Goal: Obtain resource: Download file/media

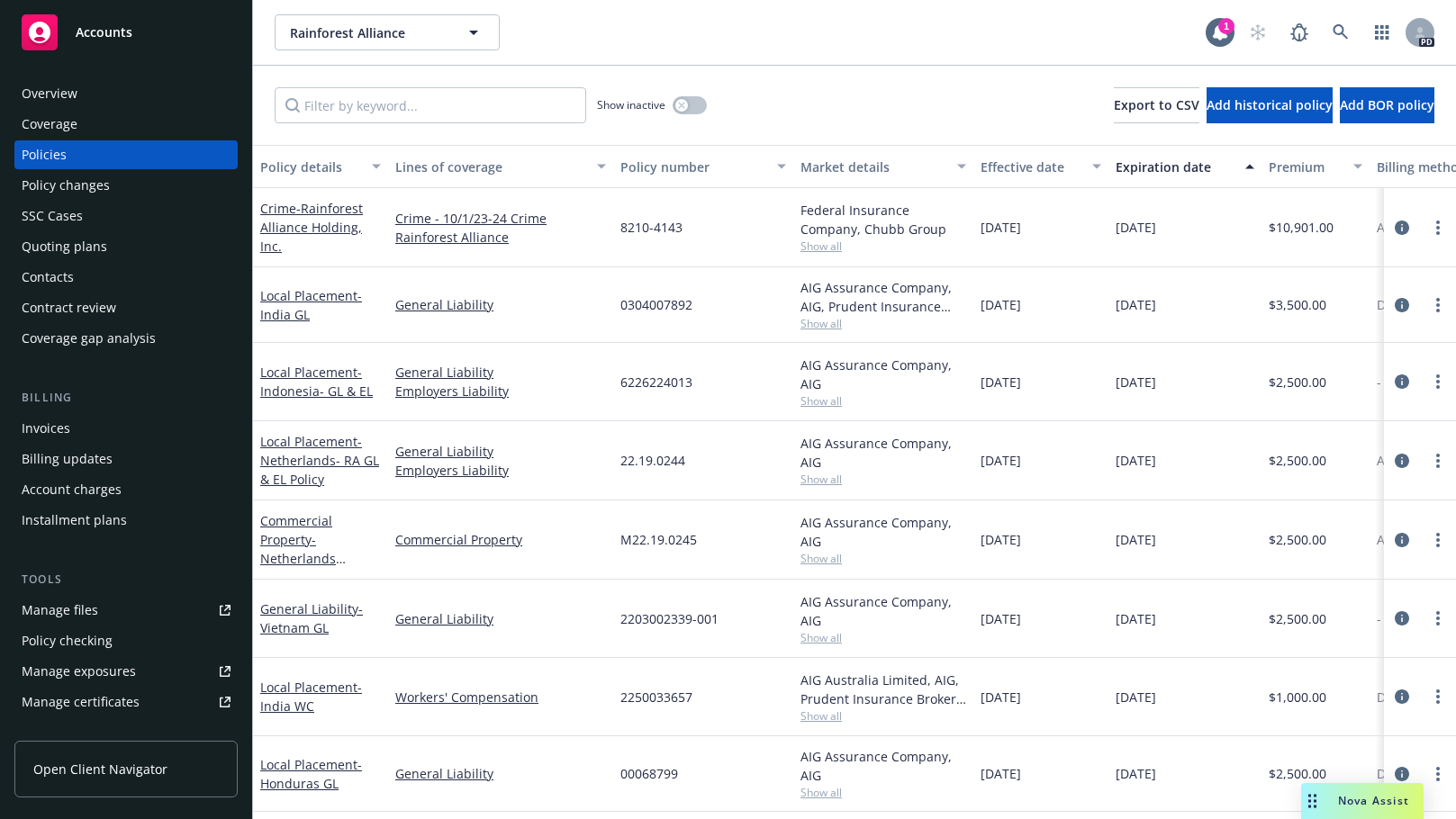
click at [51, 246] on div "Quoting plans" at bounding box center [64, 246] width 85 height 29
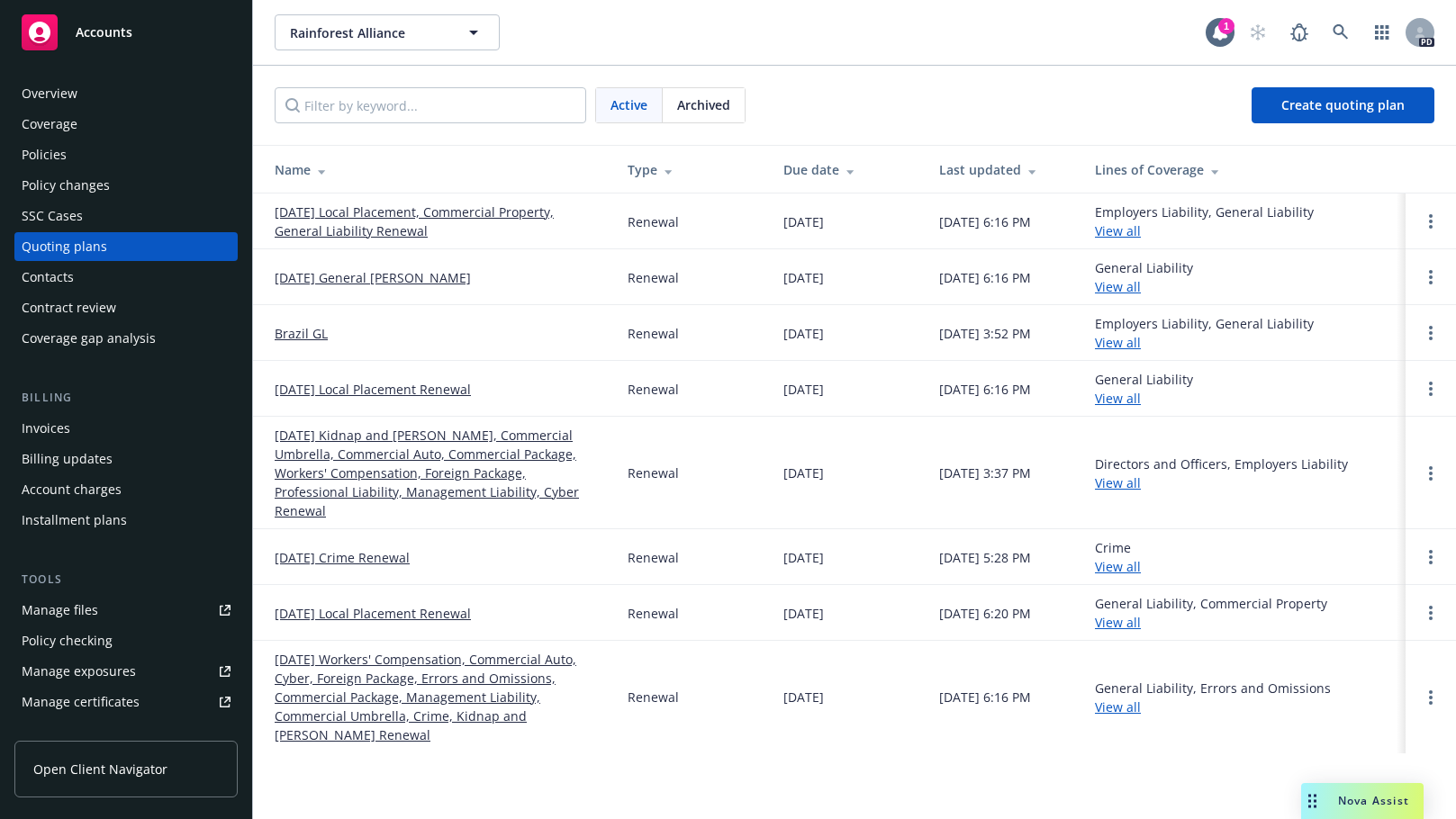
click at [340, 441] on link "[DATE] Kidnap and [PERSON_NAME], Commercial Umbrella, Commercial Auto, Commerci…" at bounding box center [436, 473] width 324 height 95
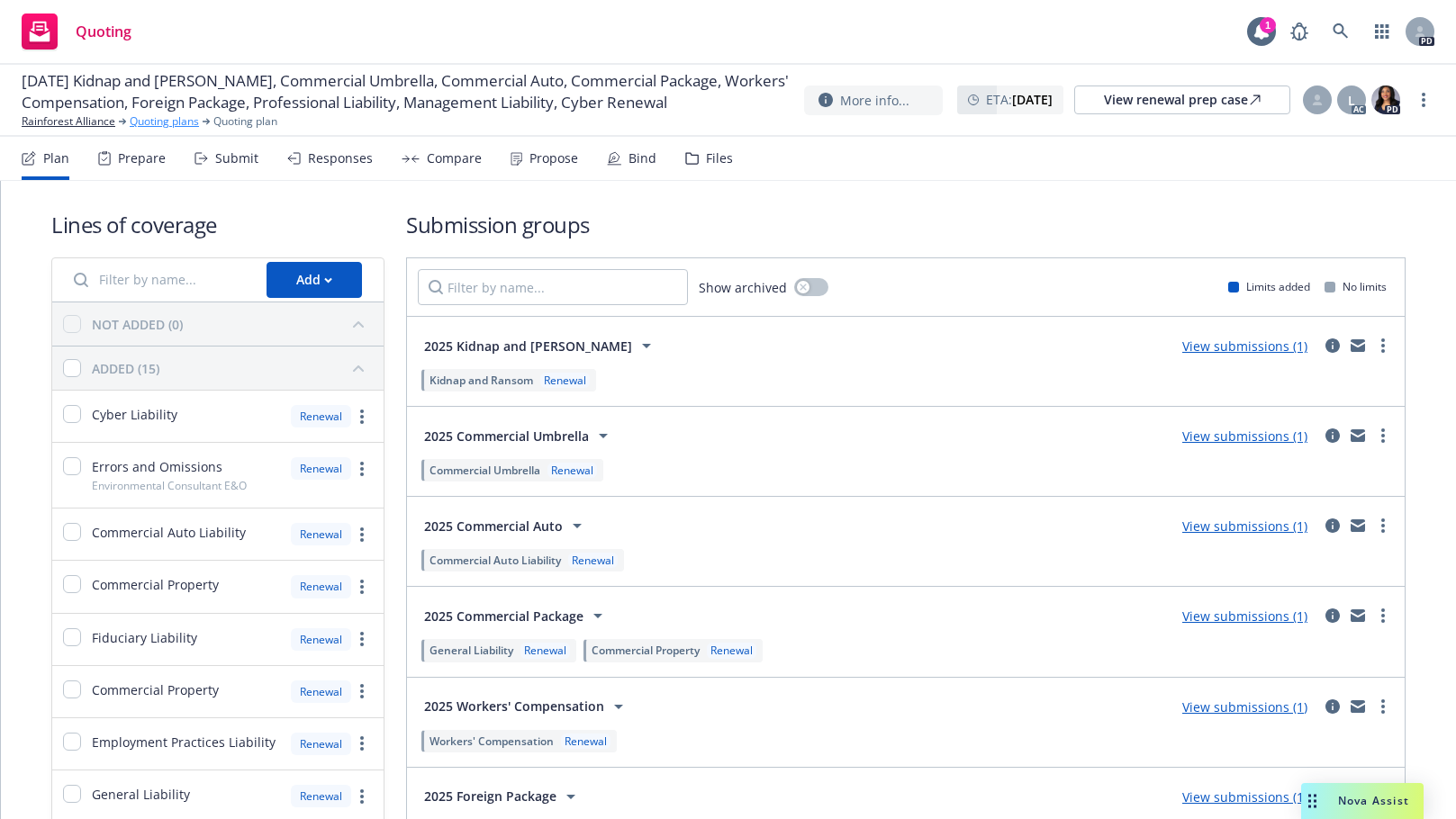
click at [152, 125] on link "Quoting plans" at bounding box center [165, 121] width 69 height 16
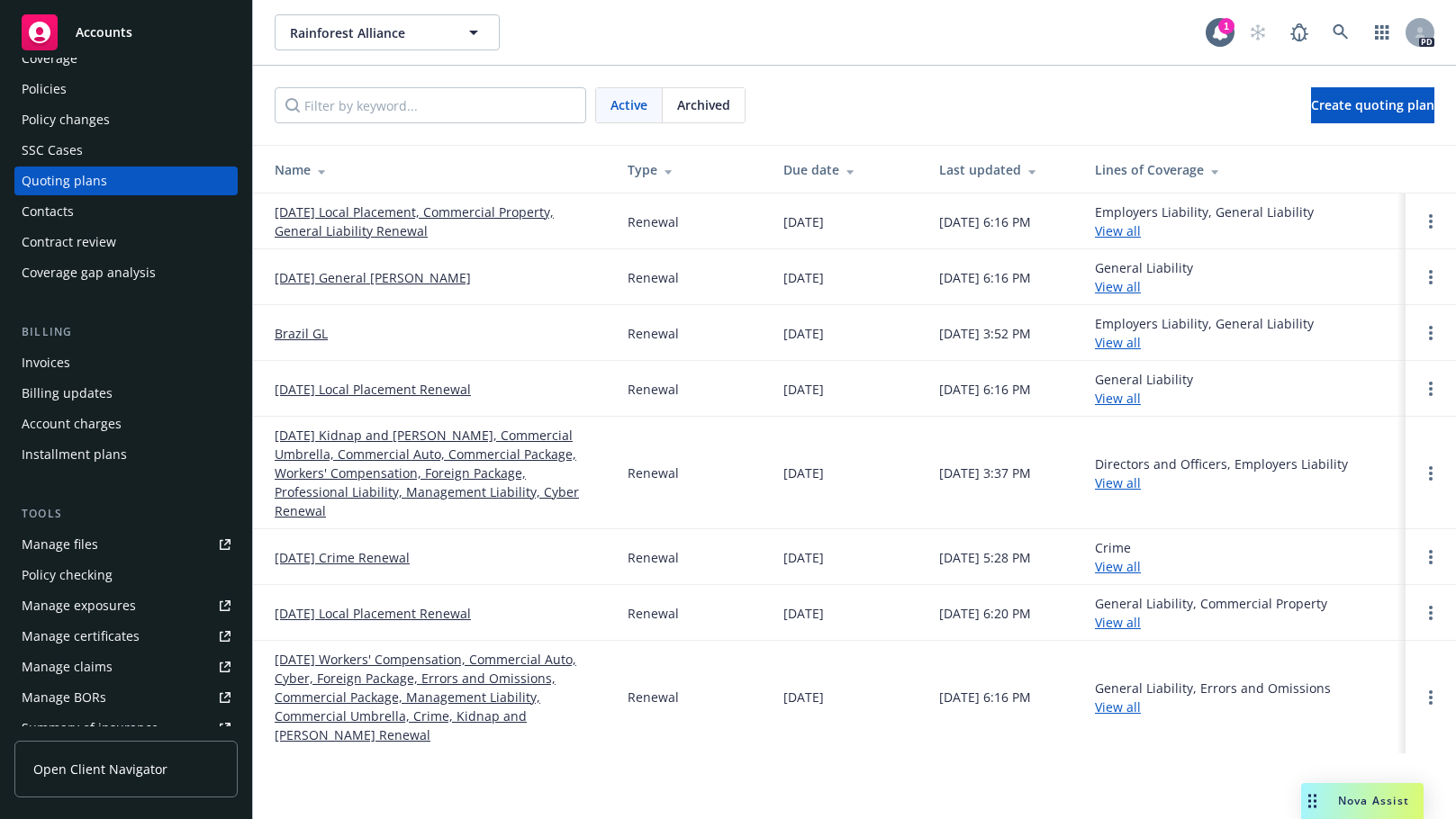
scroll to position [73, 0]
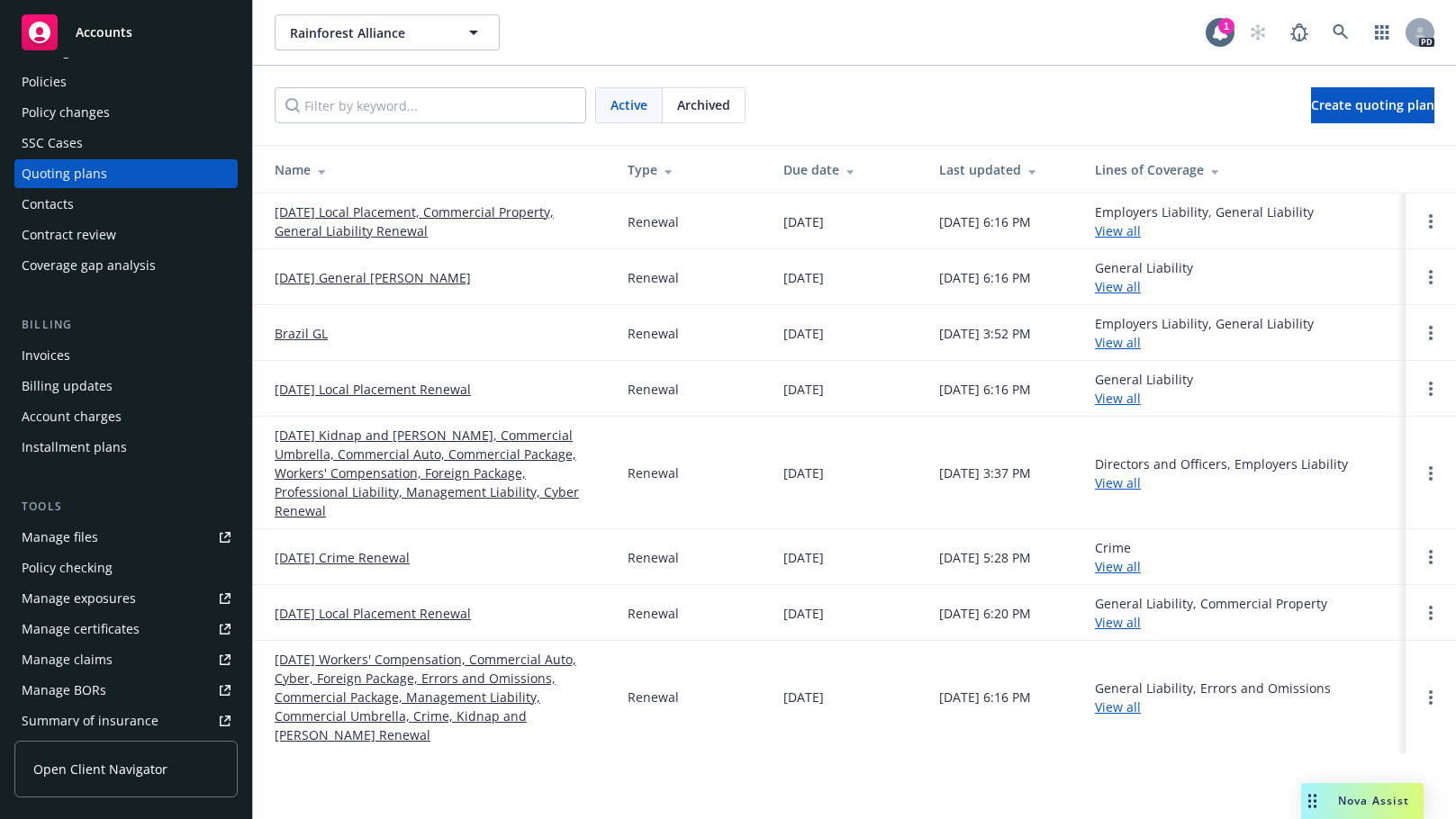
click at [717, 105] on span "Archived" at bounding box center [703, 105] width 53 height 19
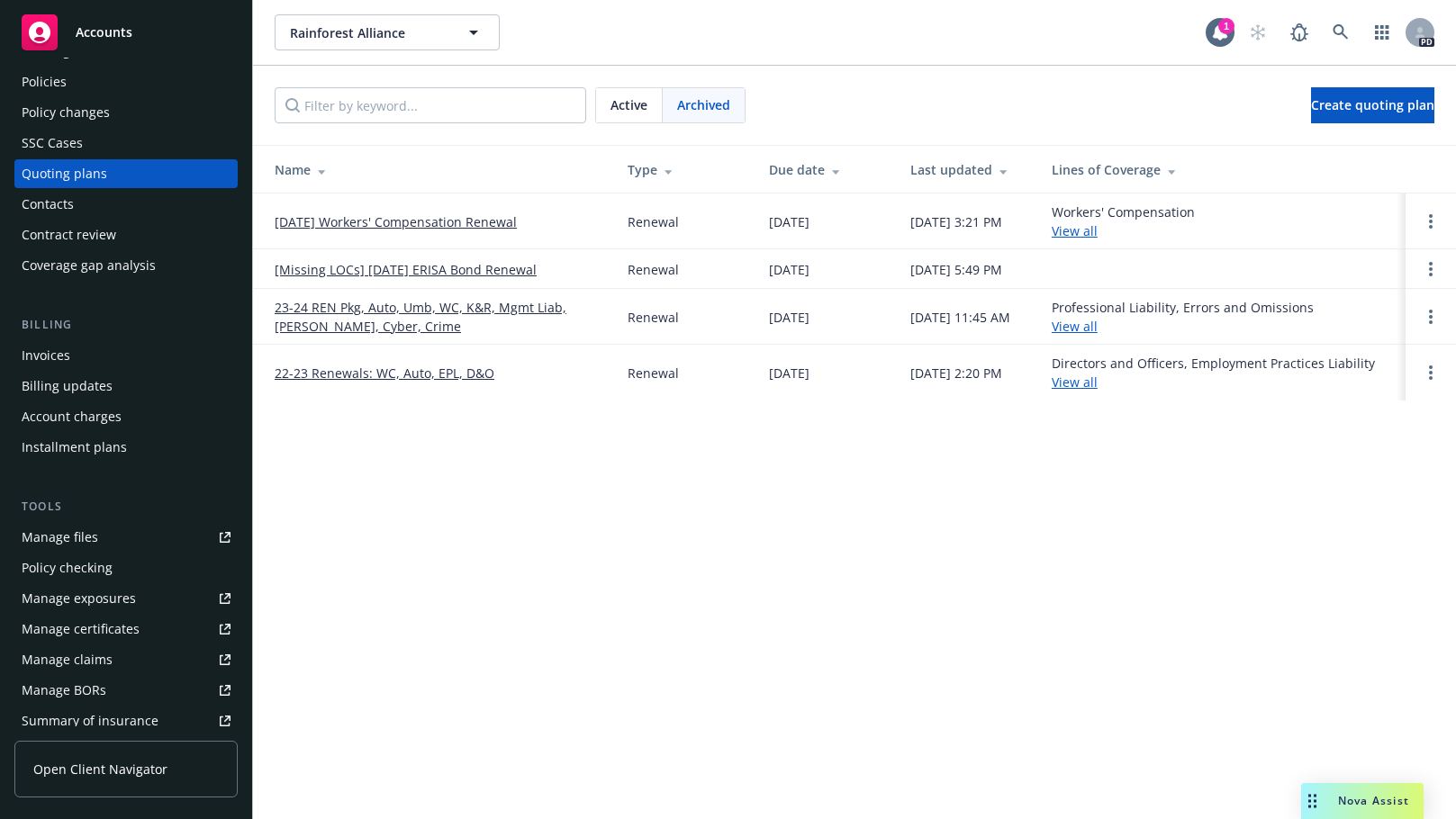
click at [344, 312] on link "23-24 REN Pkg, Auto, Umb, WC, K&R, Mgmt Liab, Prof Liab, Cyber, Crime" at bounding box center [436, 316] width 324 height 37
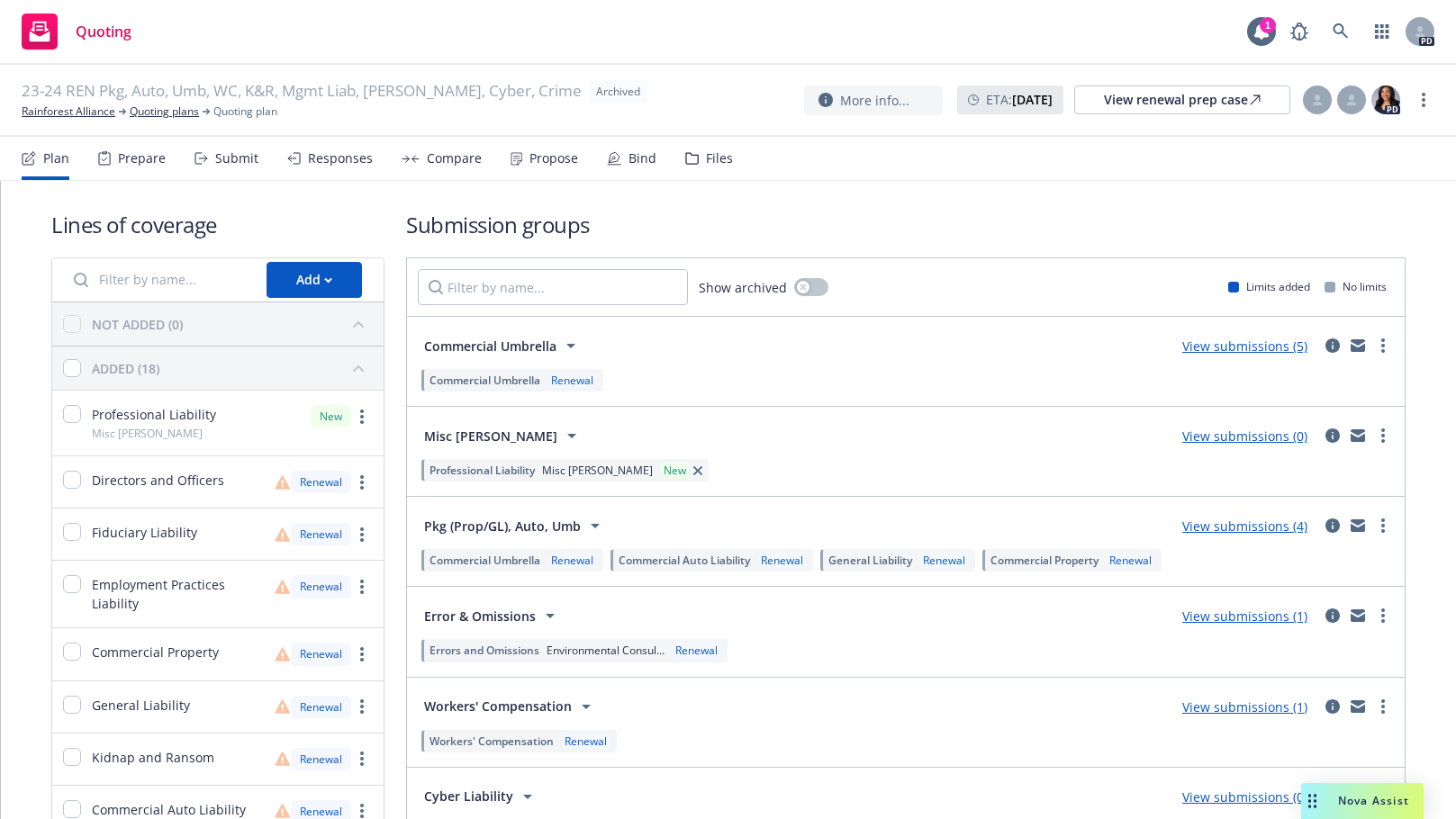
click at [713, 154] on div "Files" at bounding box center [719, 158] width 27 height 14
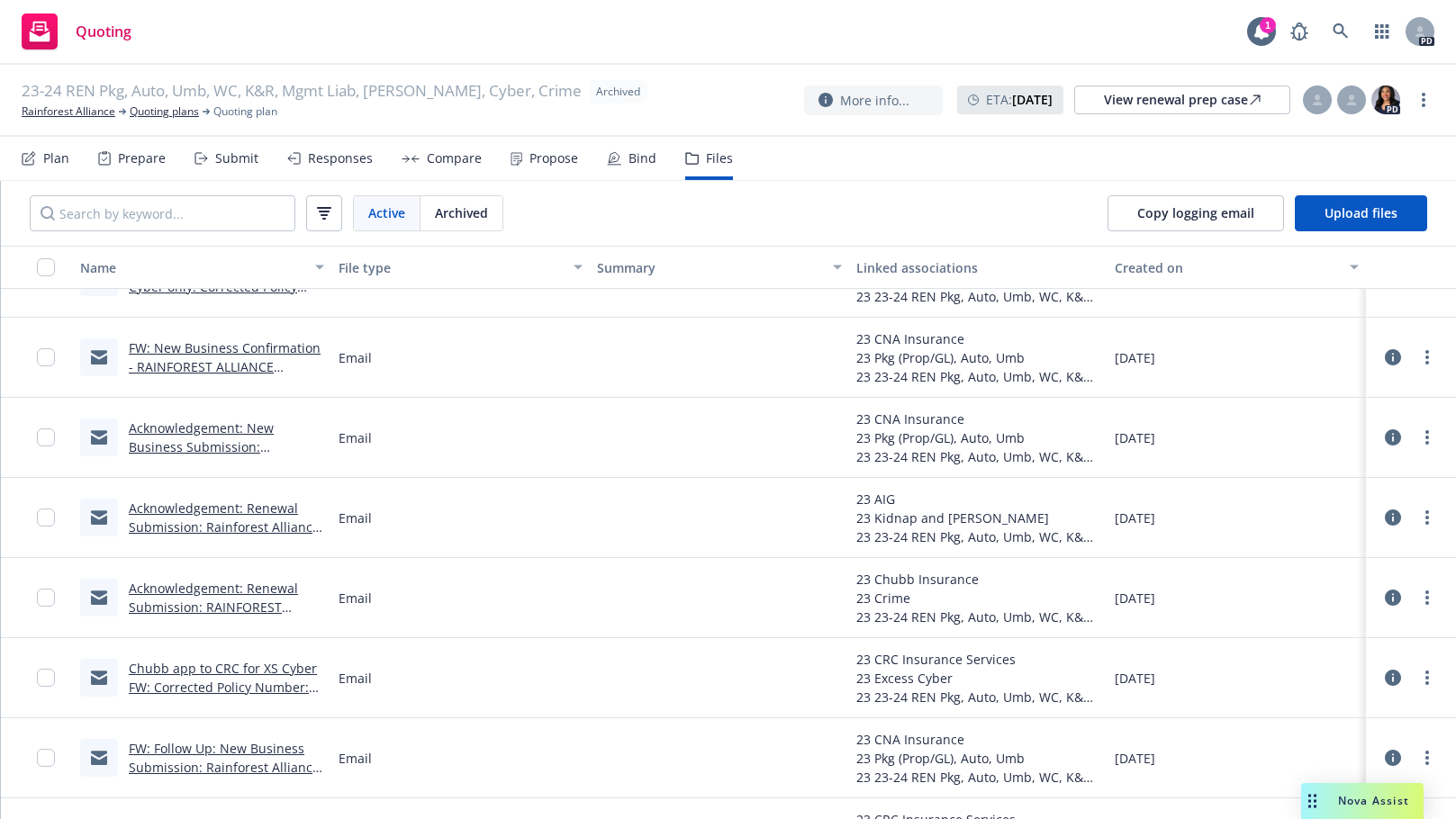
scroll to position [11134, 0]
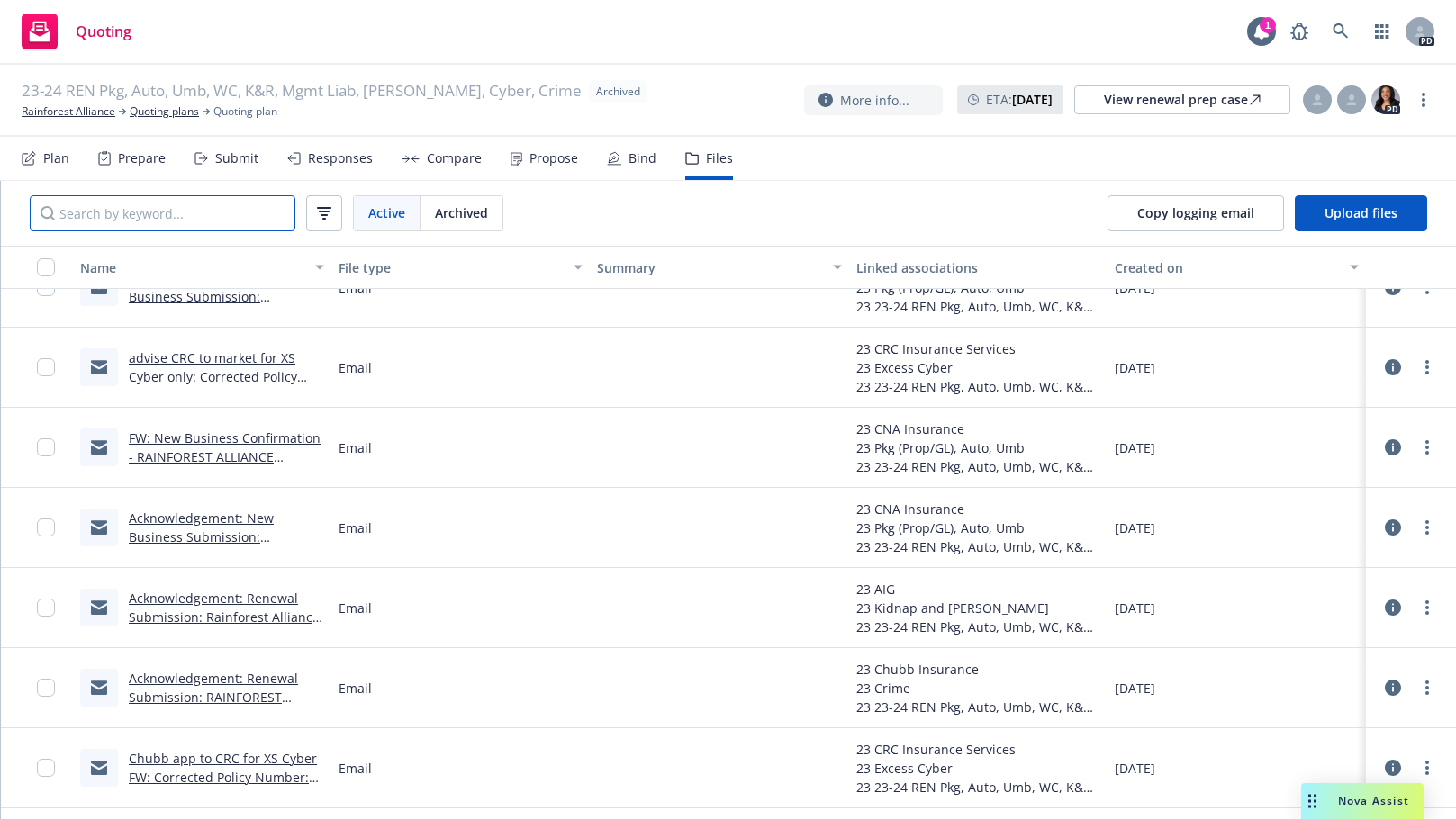
click at [164, 216] on input "Search by keyword..." at bounding box center [163, 213] width 266 height 36
click at [481, 210] on span "Archived" at bounding box center [462, 212] width 53 height 19
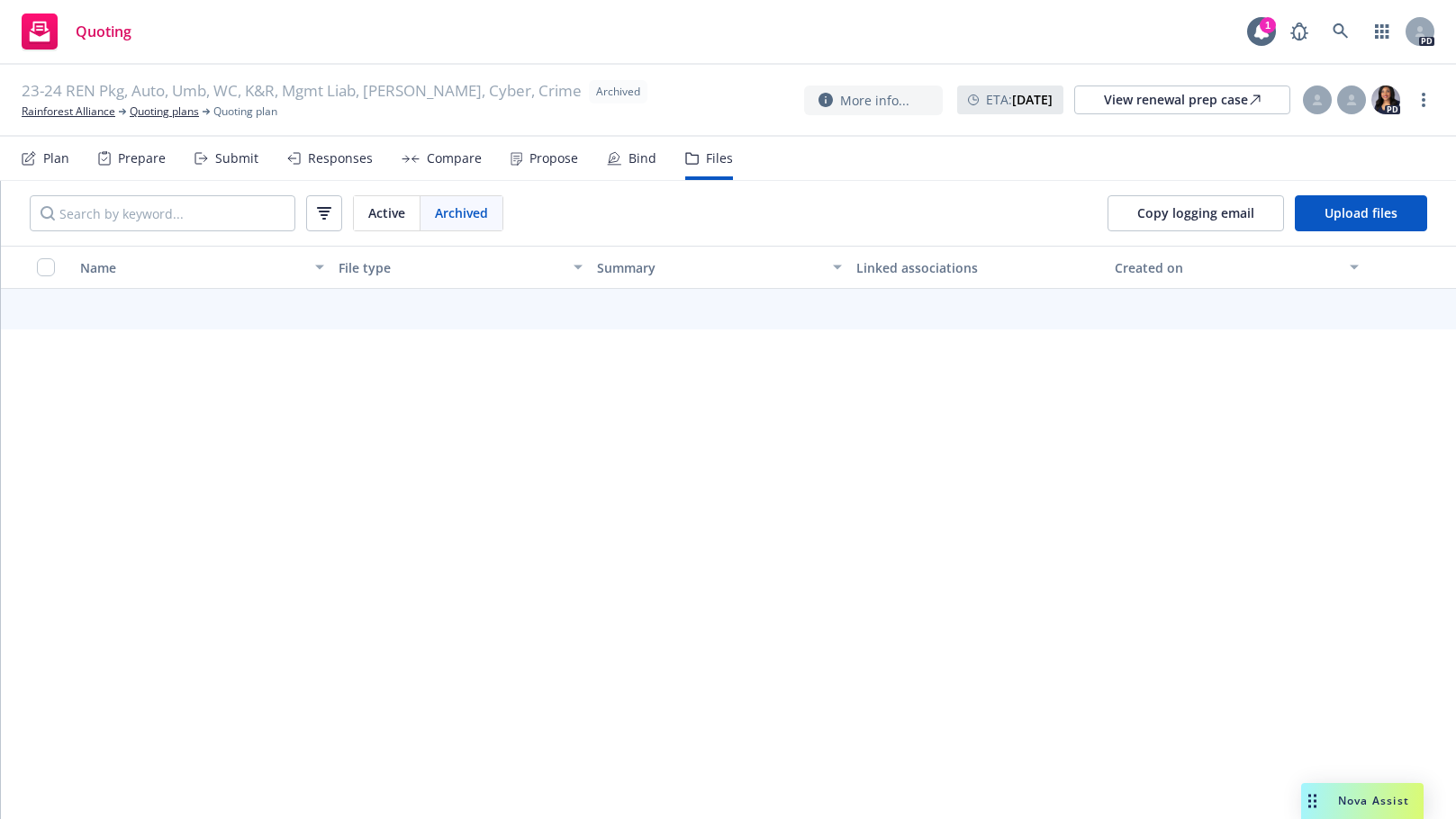
scroll to position [0, 0]
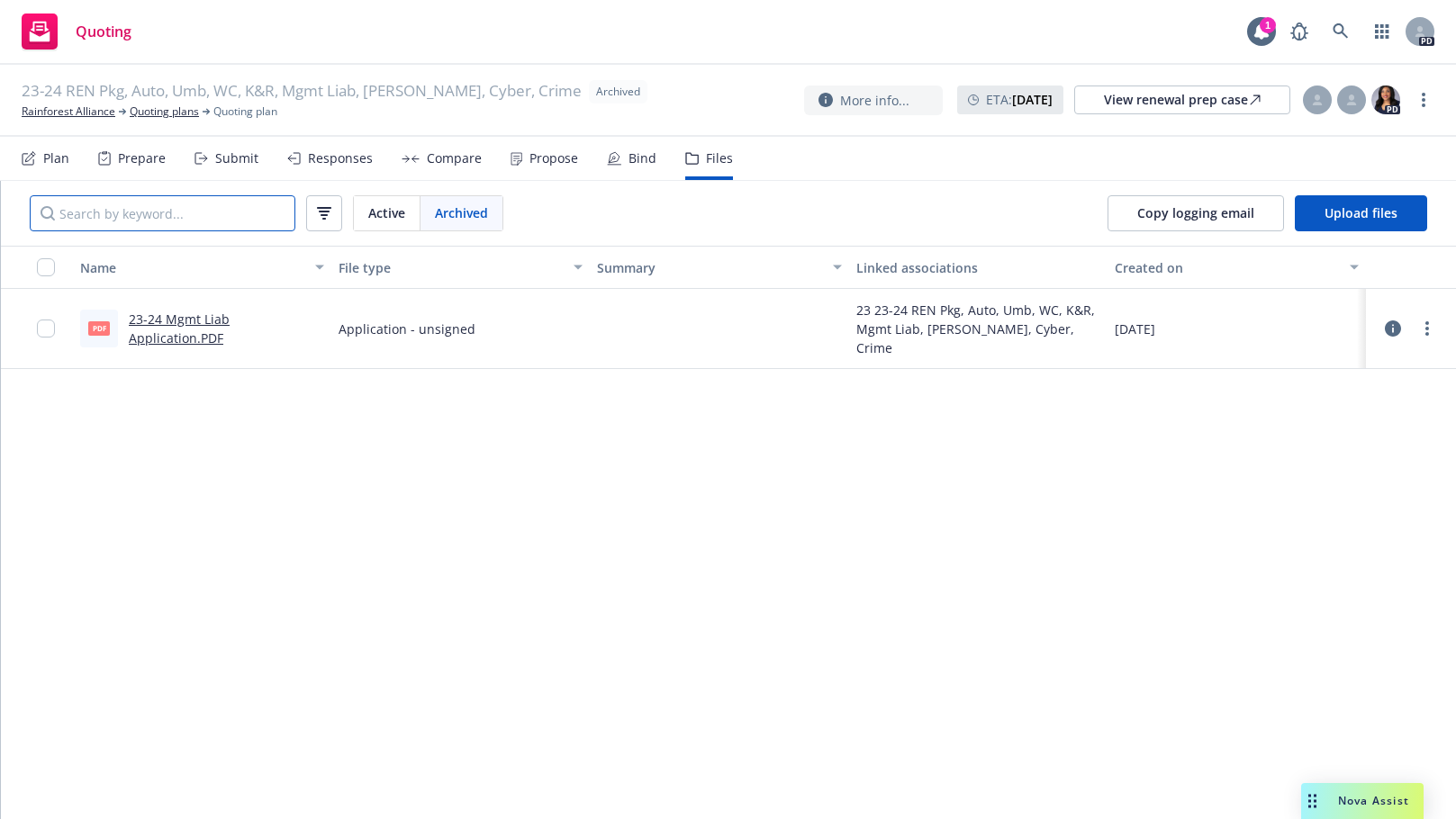
click at [149, 217] on input "Search by keyword..." at bounding box center [163, 213] width 266 height 36
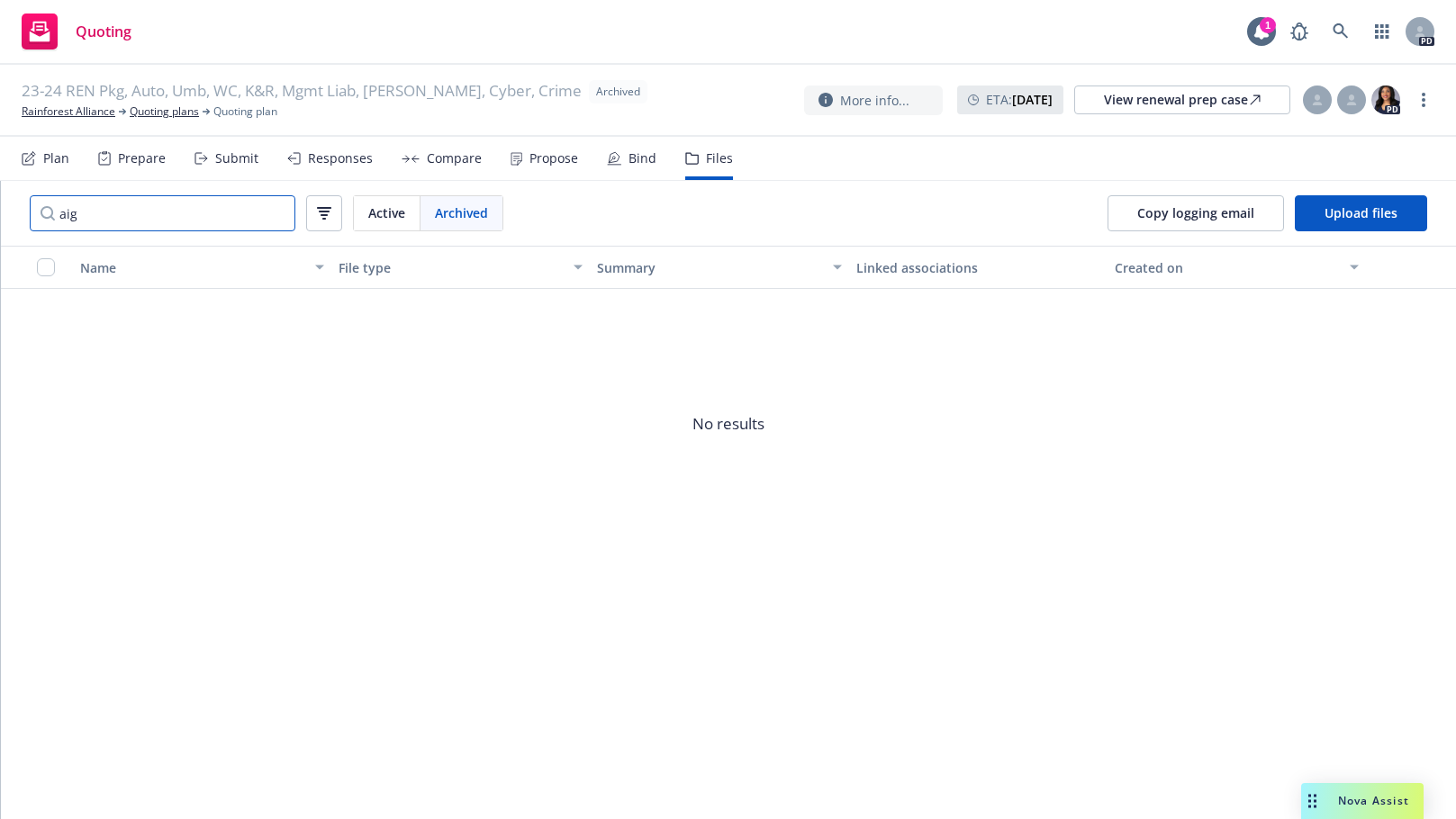
type input "aig"
click at [389, 211] on span "Active" at bounding box center [386, 212] width 37 height 19
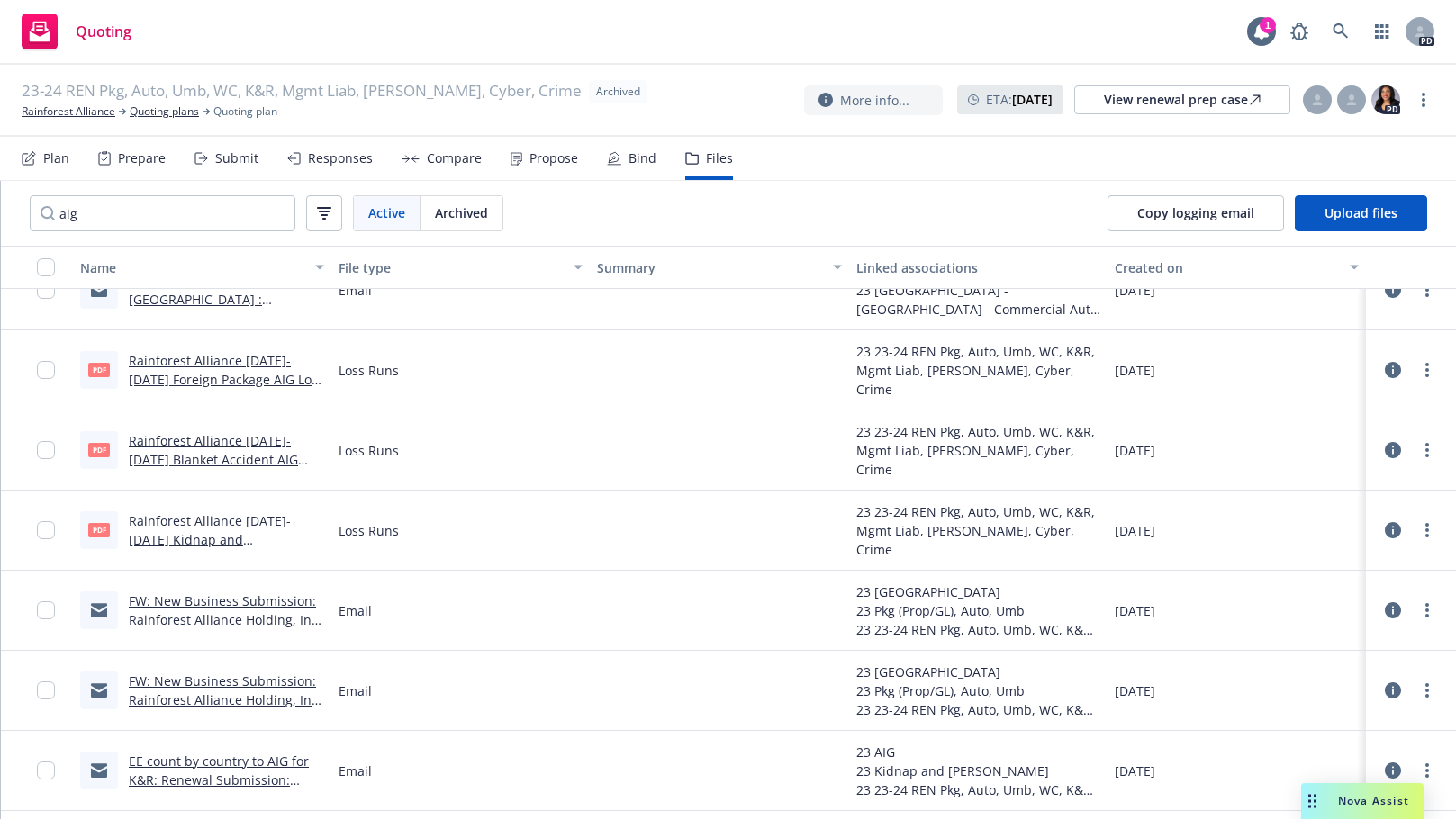
scroll to position [110, 0]
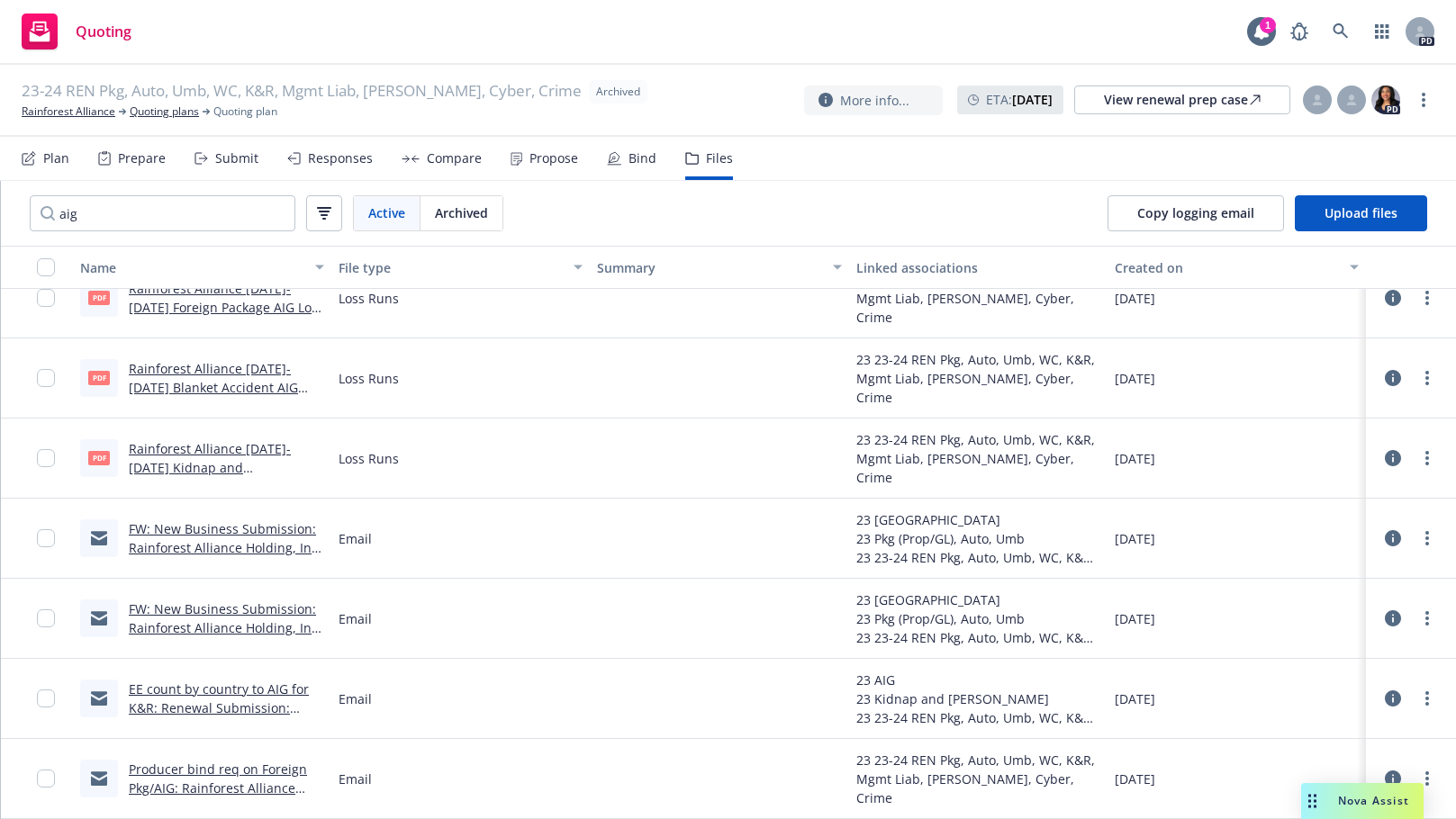
click at [192, 692] on link "EE count by country to AIG for K&R: Renewal Submission: Rainforest Alliance Hol…" at bounding box center [219, 726] width 180 height 93
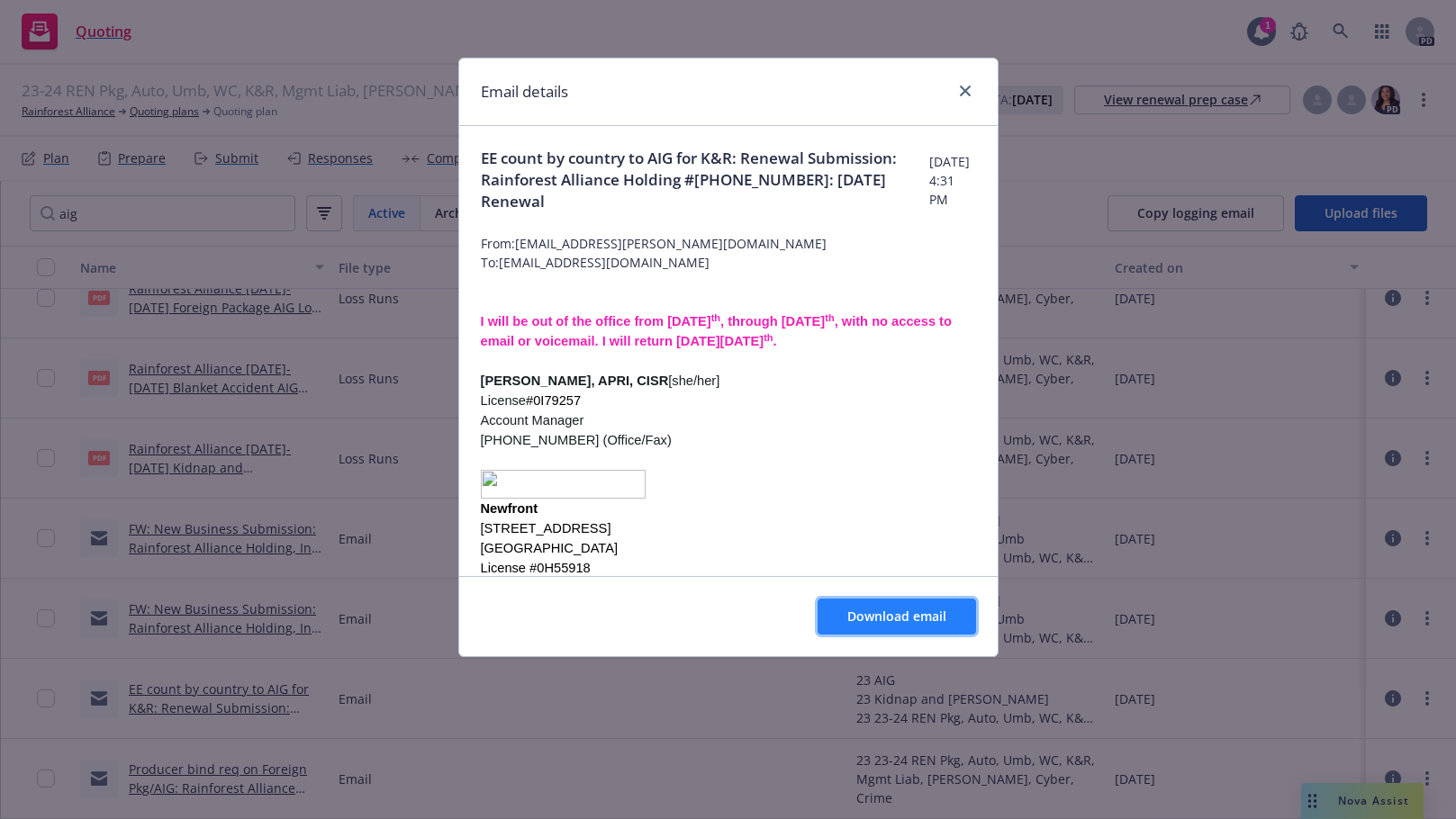
click at [872, 622] on span "Download email" at bounding box center [897, 616] width 99 height 17
click at [972, 88] on link "close" at bounding box center [965, 91] width 22 height 22
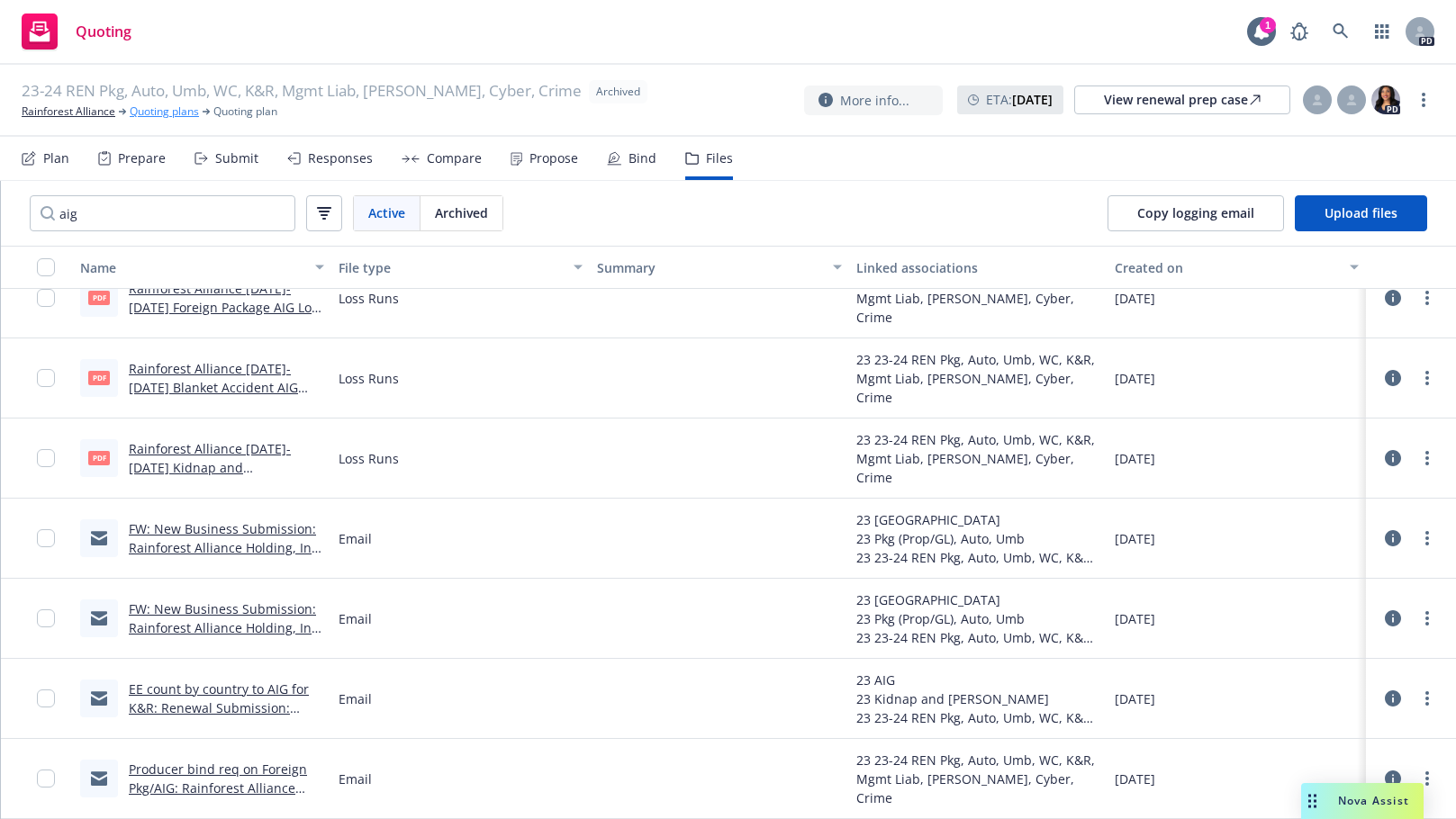
click at [154, 109] on link "Quoting plans" at bounding box center [165, 111] width 69 height 16
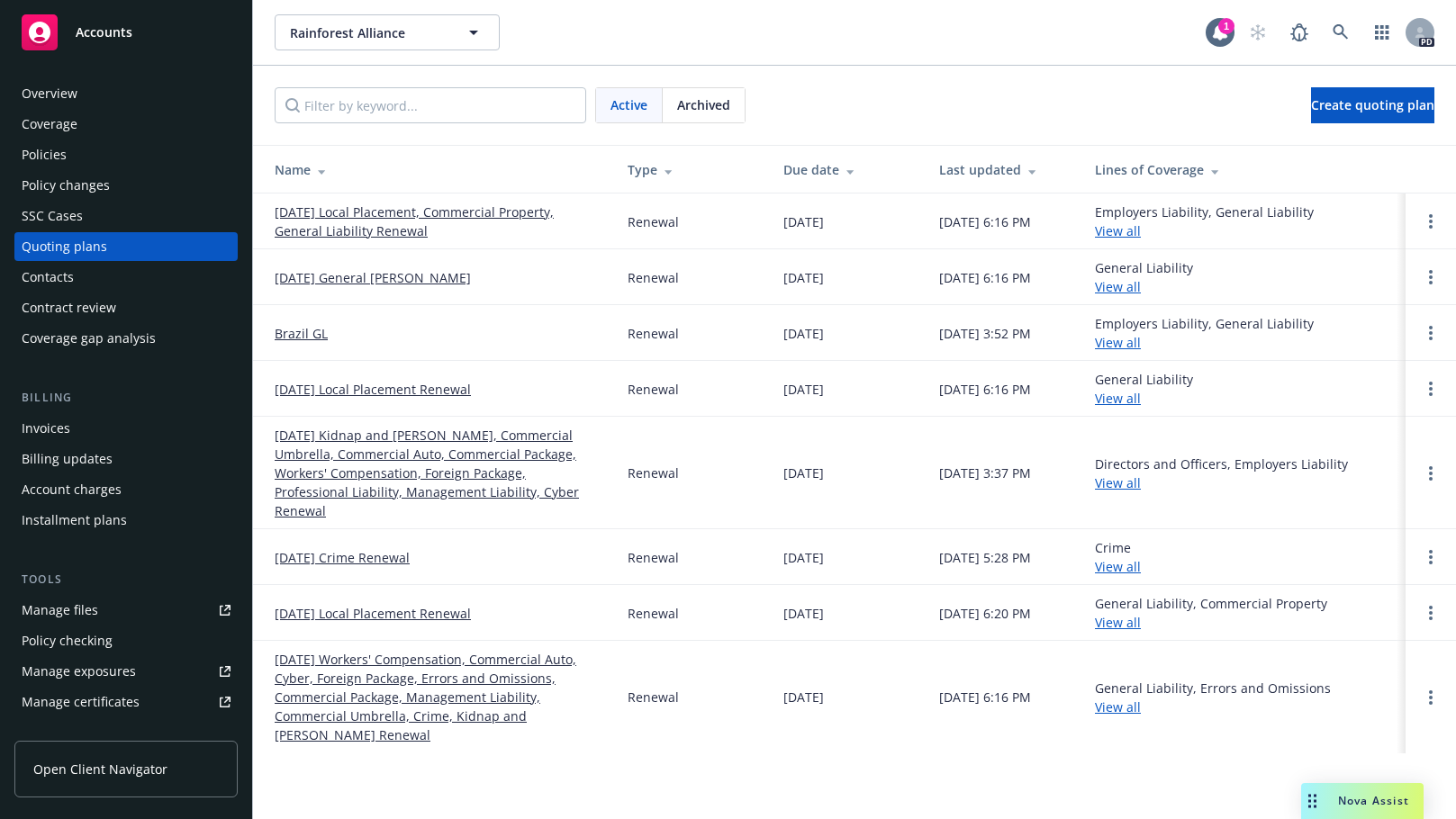
click at [53, 242] on div "Quoting plans" at bounding box center [64, 246] width 85 height 29
click at [698, 104] on span "Archived" at bounding box center [703, 105] width 53 height 19
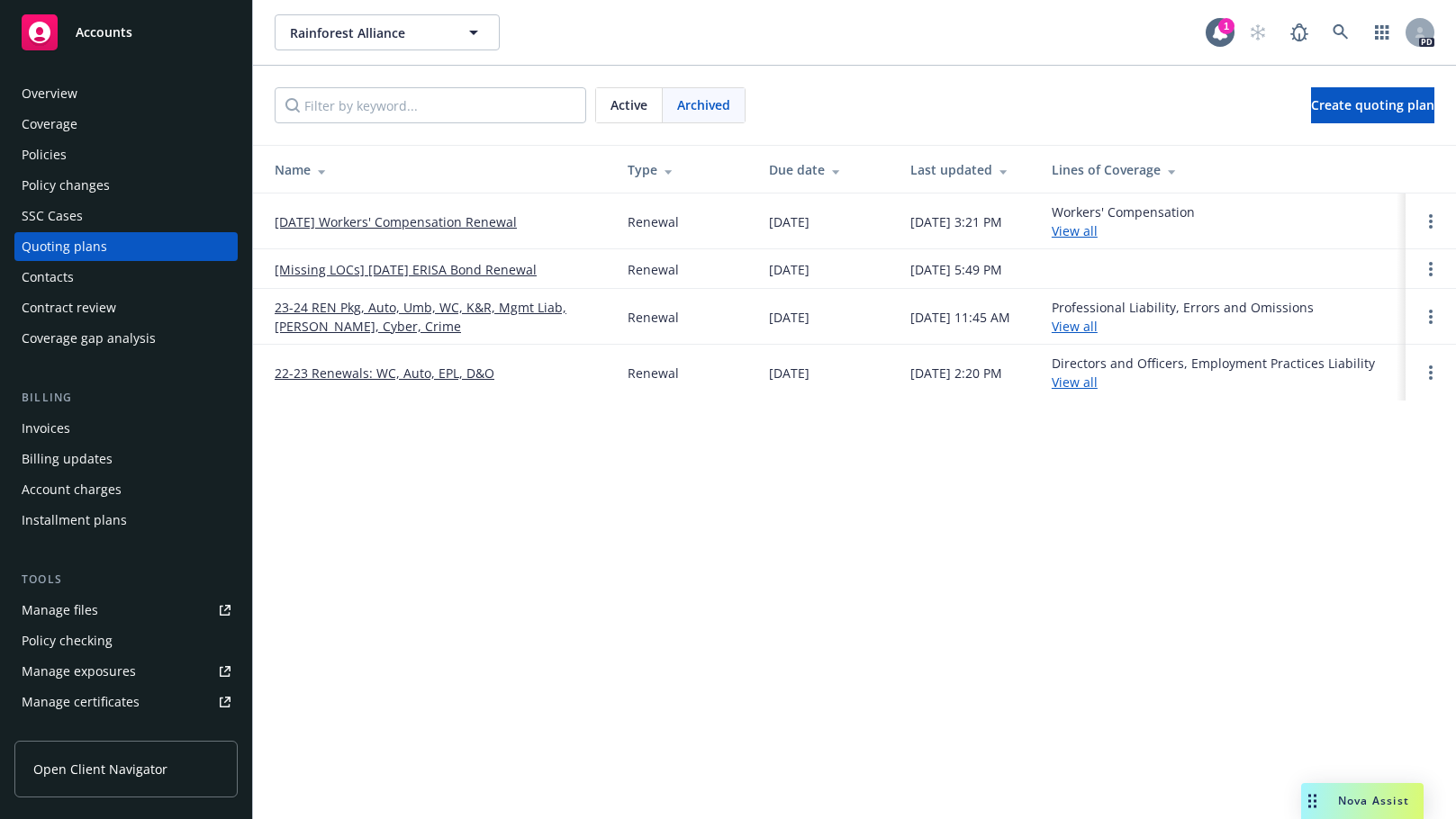
drag, startPoint x: 702, startPoint y: 102, endPoint x: 661, endPoint y: 100, distance: 41.0
click at [702, 102] on span "Archived" at bounding box center [703, 105] width 53 height 19
click at [630, 100] on span "Active" at bounding box center [628, 105] width 37 height 19
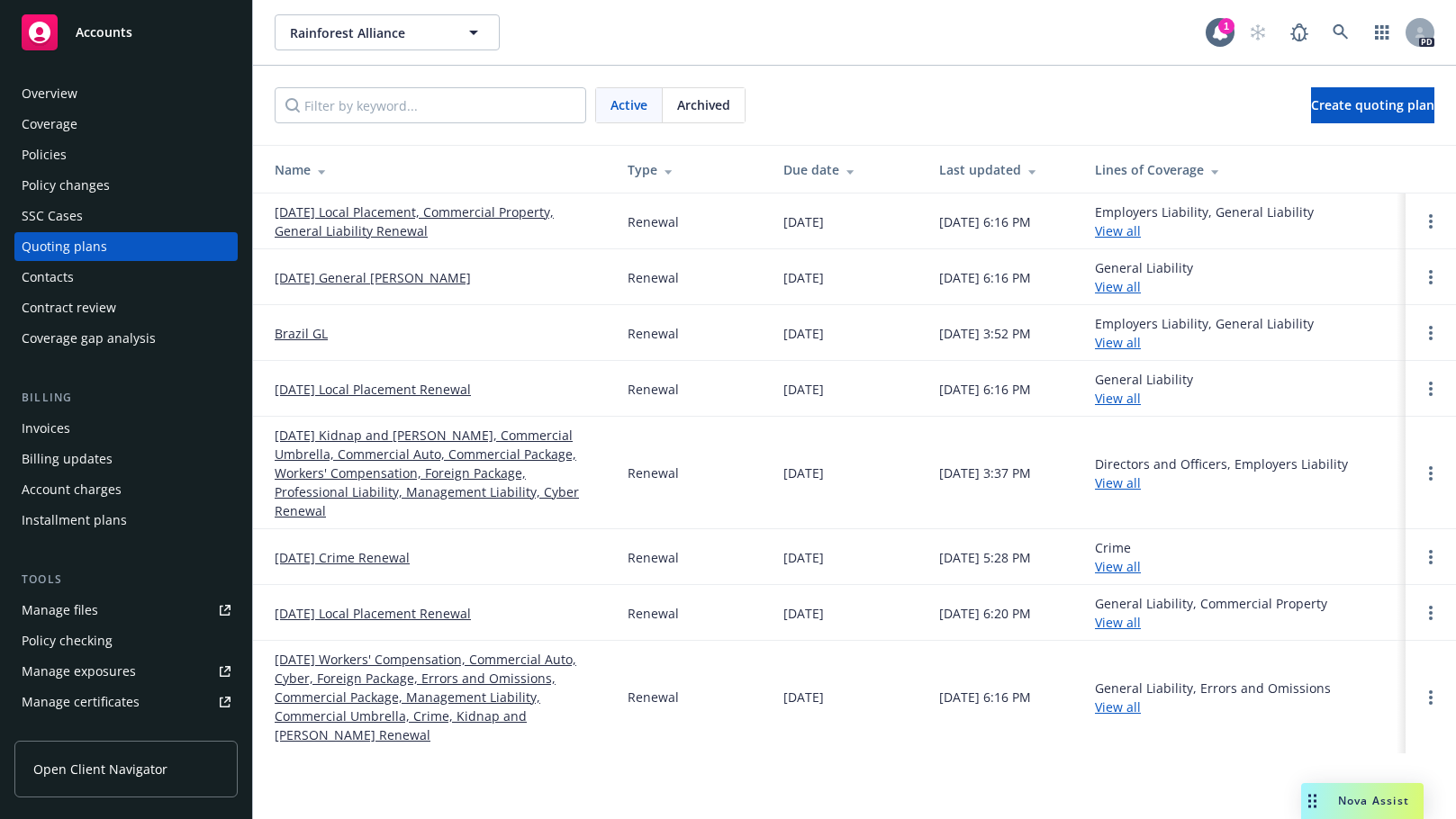
click at [330, 650] on link "[DATE] Workers' Compensation, Commercial Auto, Cyber, Foreign Package, Errors a…" at bounding box center [436, 696] width 324 height 95
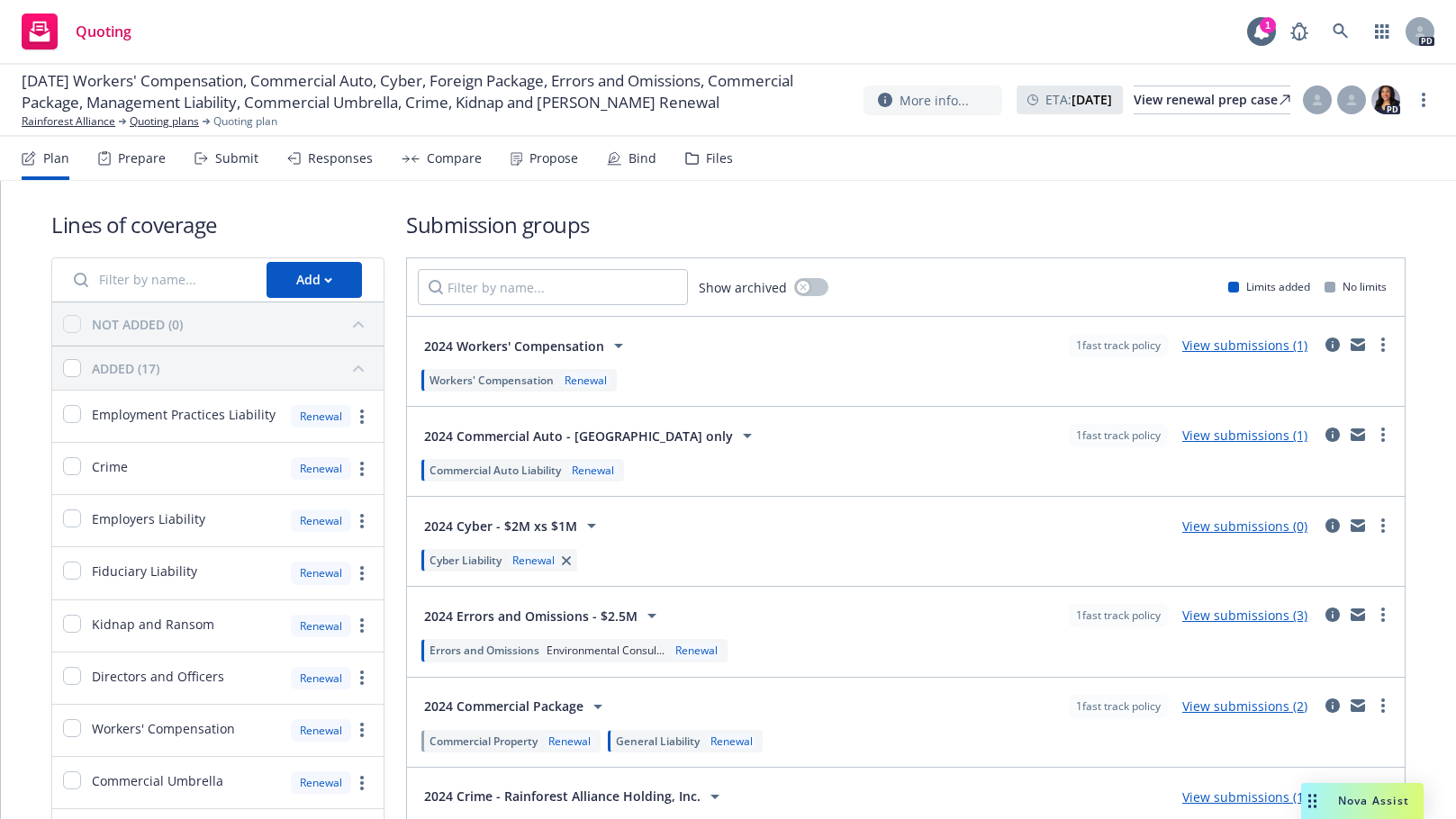
click at [706, 157] on div "Files" at bounding box center [719, 158] width 27 height 14
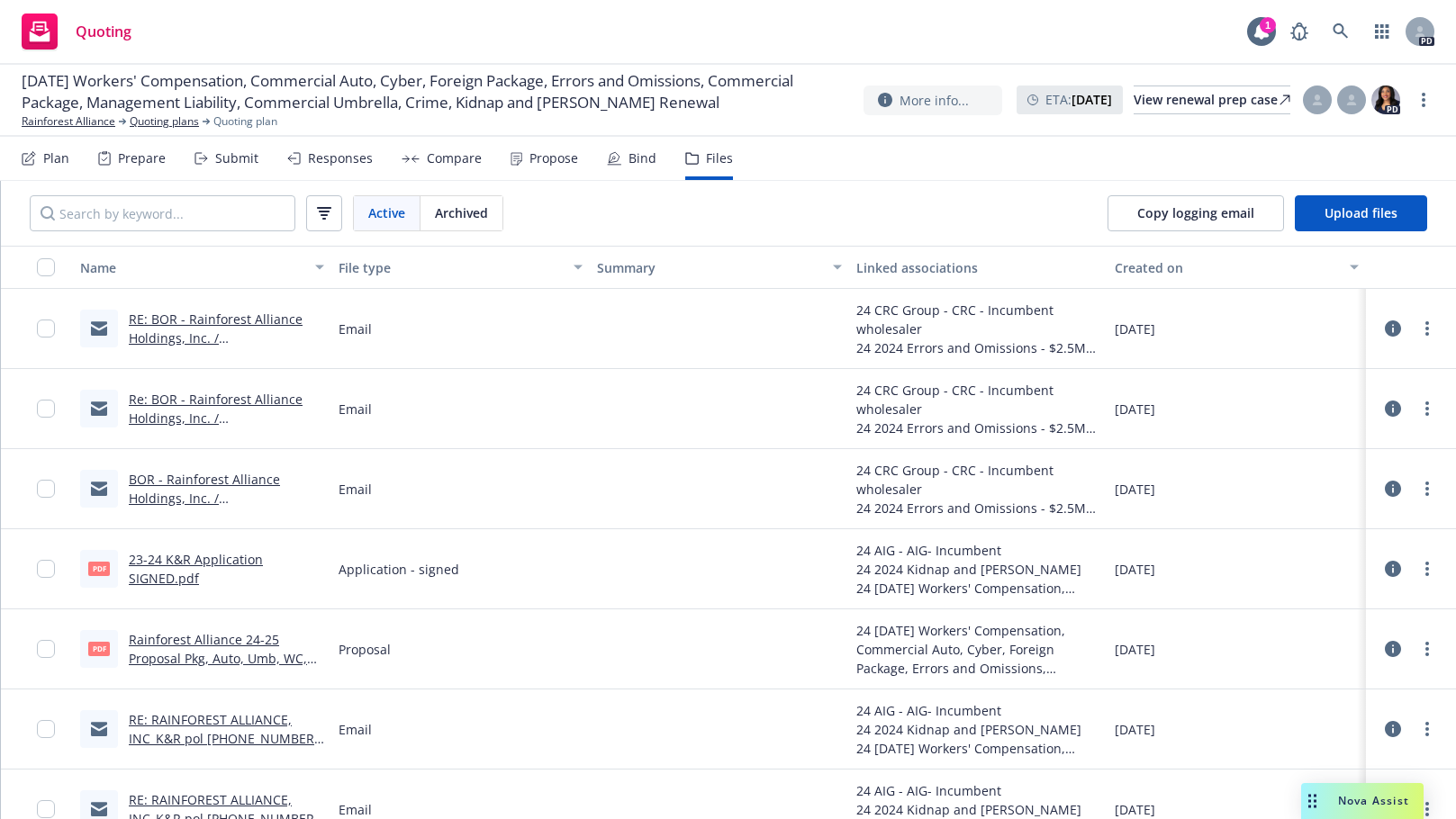
click at [158, 562] on link "23-24 K&R Application SIGNED.pdf" at bounding box center [196, 569] width 134 height 36
click at [42, 567] on input "checkbox" at bounding box center [45, 568] width 18 height 18
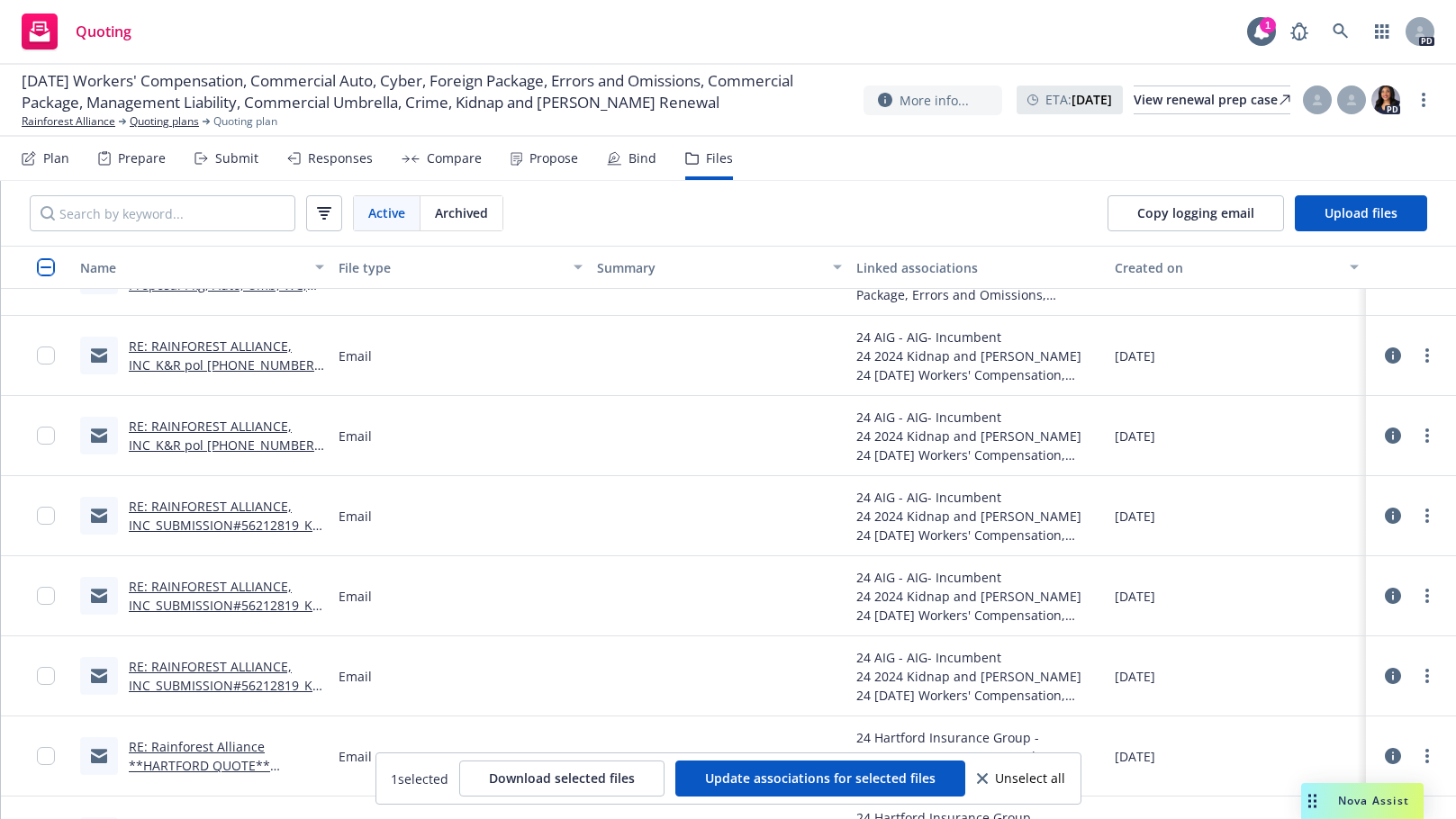
scroll to position [385, 0]
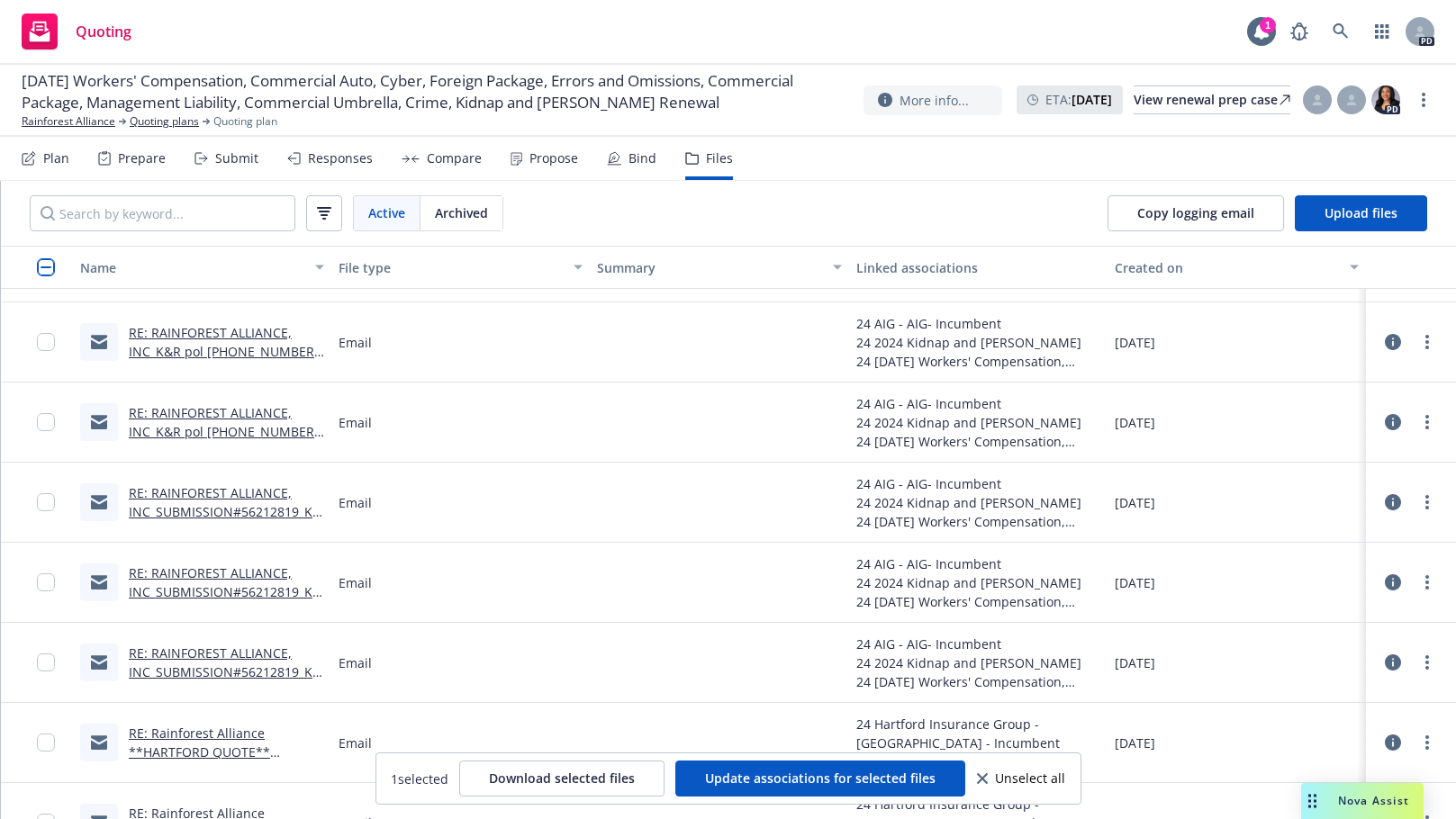
click at [230, 497] on link "RE: RAINFOREST ALLIANCE, INC_SUBMISSION#56212819_K&R 11/1 - > question from cli…" at bounding box center [226, 520] width 193 height 74
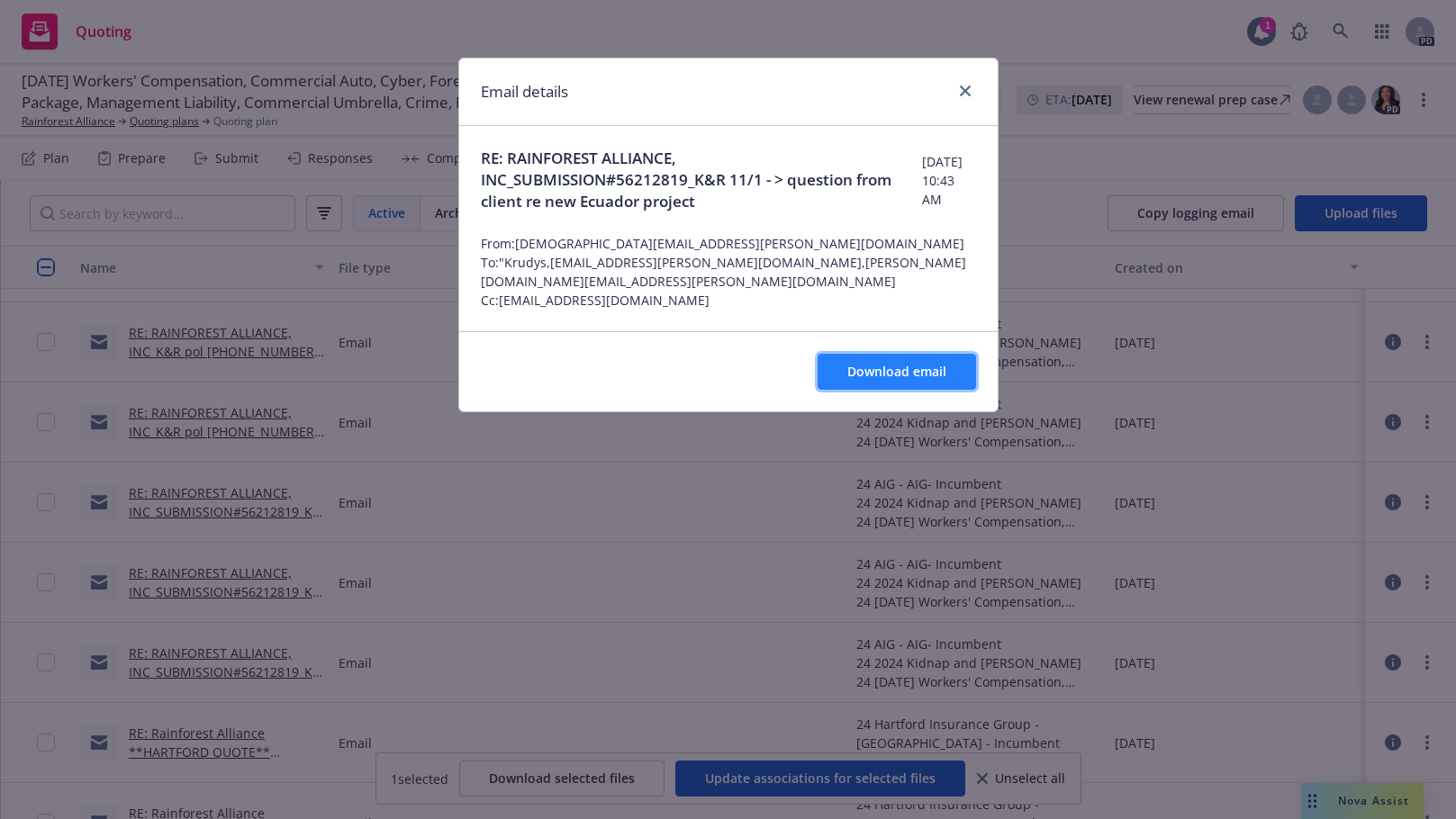
click at [908, 363] on span "Download email" at bounding box center [897, 372] width 99 height 17
click at [961, 88] on icon "close" at bounding box center [965, 91] width 11 height 11
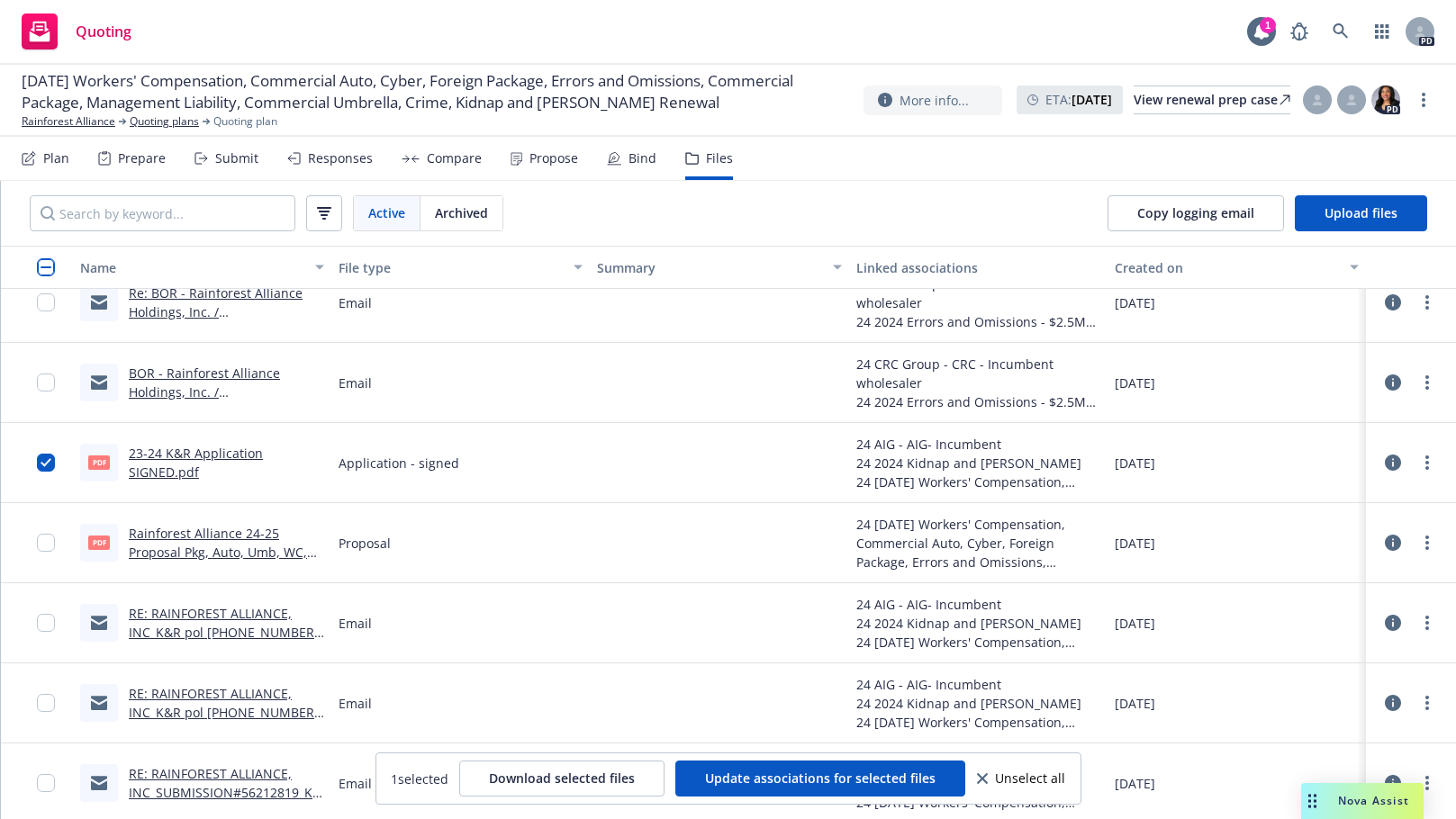
scroll to position [80, 0]
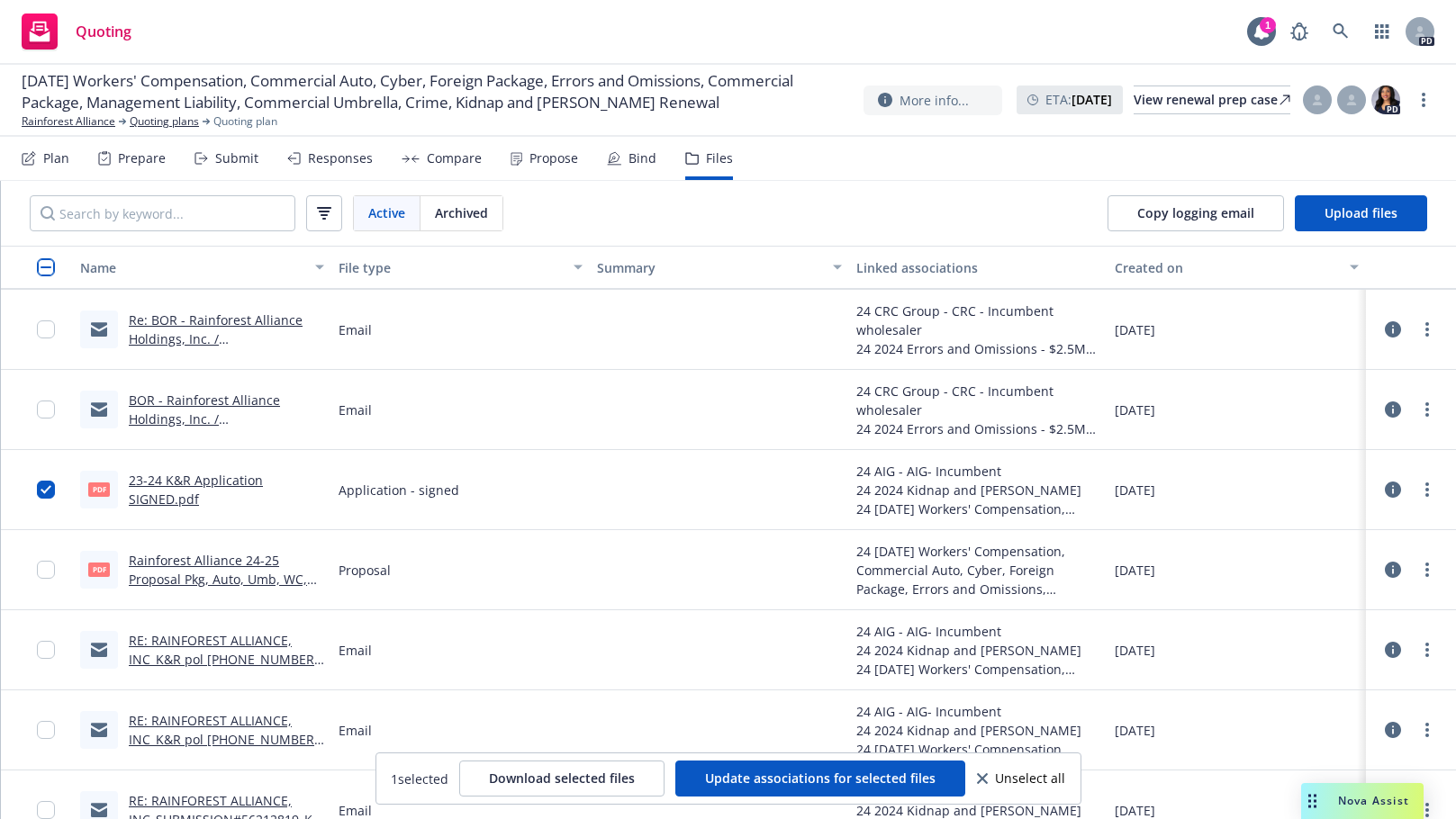
click at [224, 566] on link "Rainforest Alliance 24-25 Proposal Pkg, Auto, Umb, WC, K&R, Mgmt Liab, [PERSON_…" at bounding box center [218, 598] width 178 height 93
click at [169, 485] on link "23-24 K&R Application SIGNED.pdf" at bounding box center [196, 490] width 134 height 36
click at [43, 491] on input "checkbox" at bounding box center [45, 490] width 18 height 18
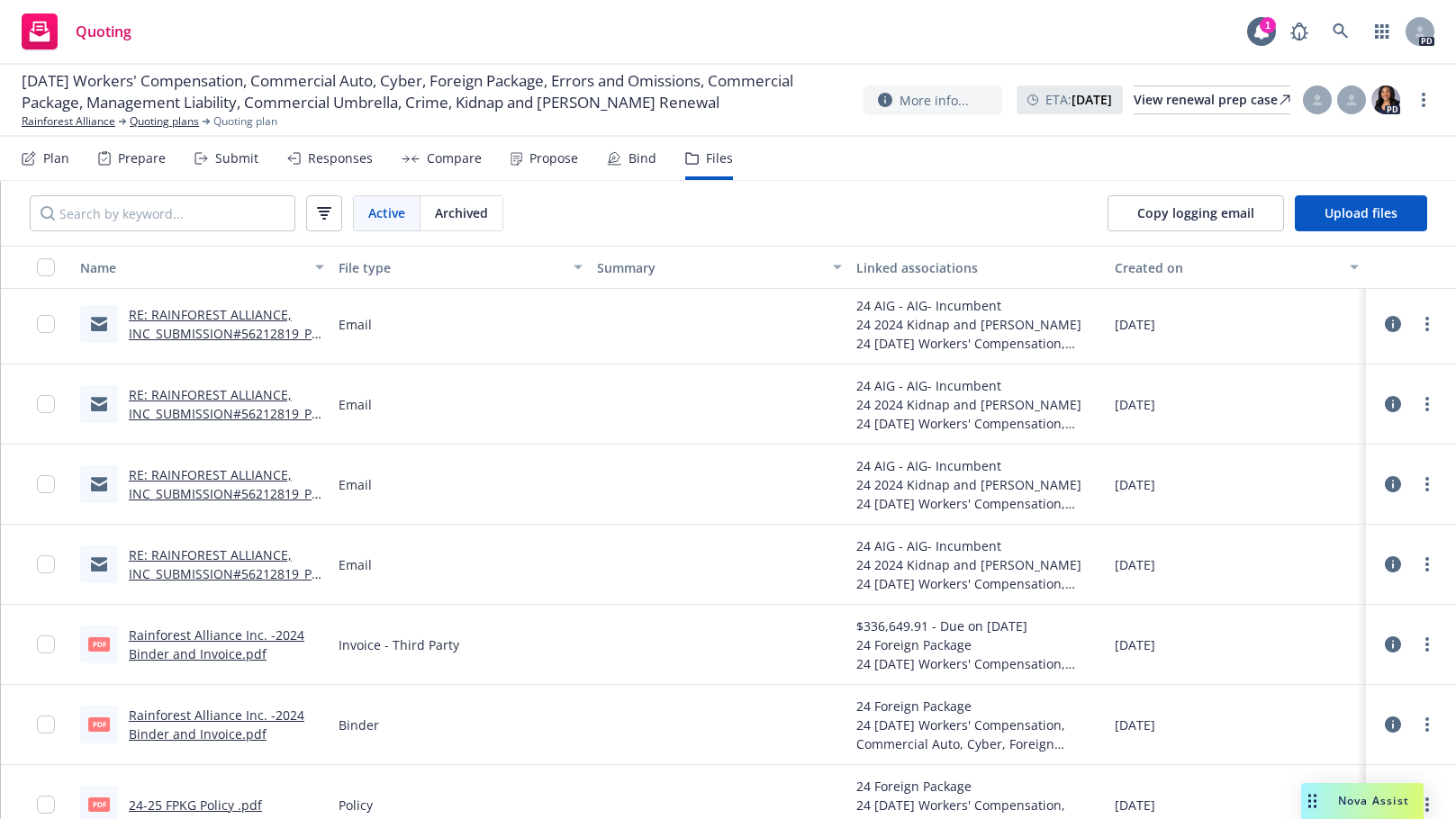
scroll to position [1523, 0]
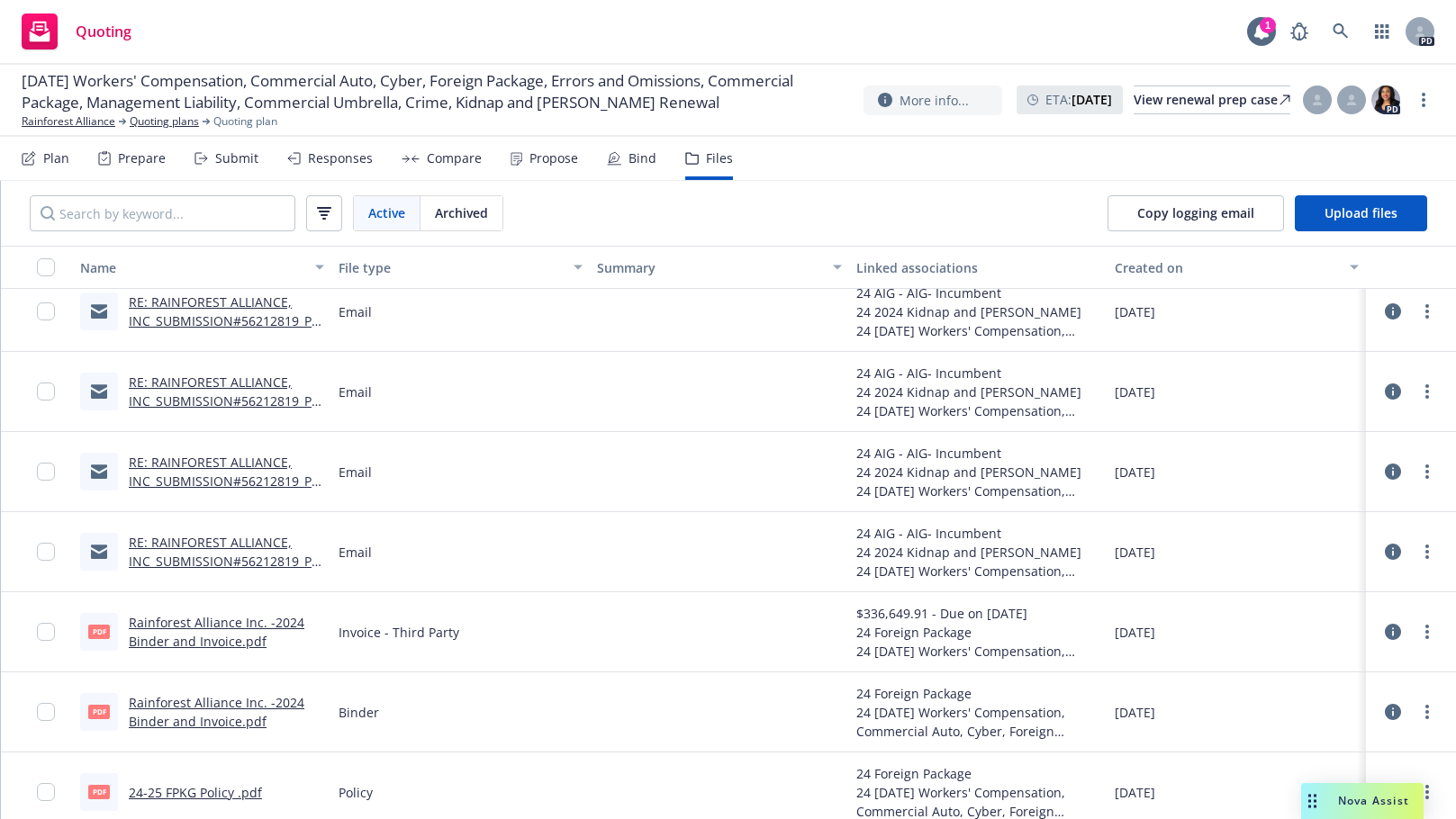
click at [187, 469] on link "RE: RAINFOREST ALLIANCE, INC_SUBMISSION#56212819_PRODUCT - PKCS - P - request e…" at bounding box center [225, 500] width 191 height 93
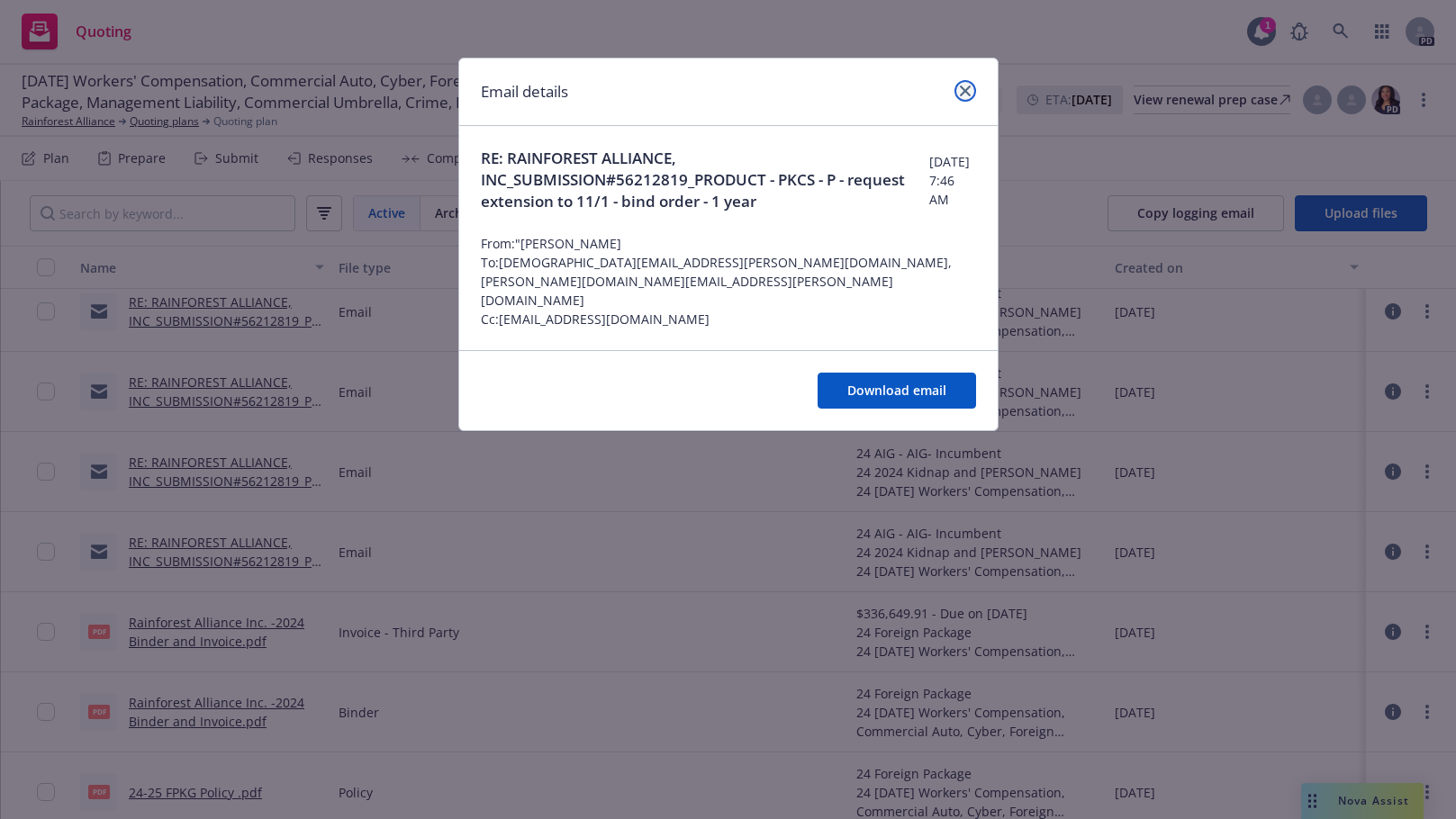
click at [957, 95] on link "close" at bounding box center [965, 91] width 22 height 22
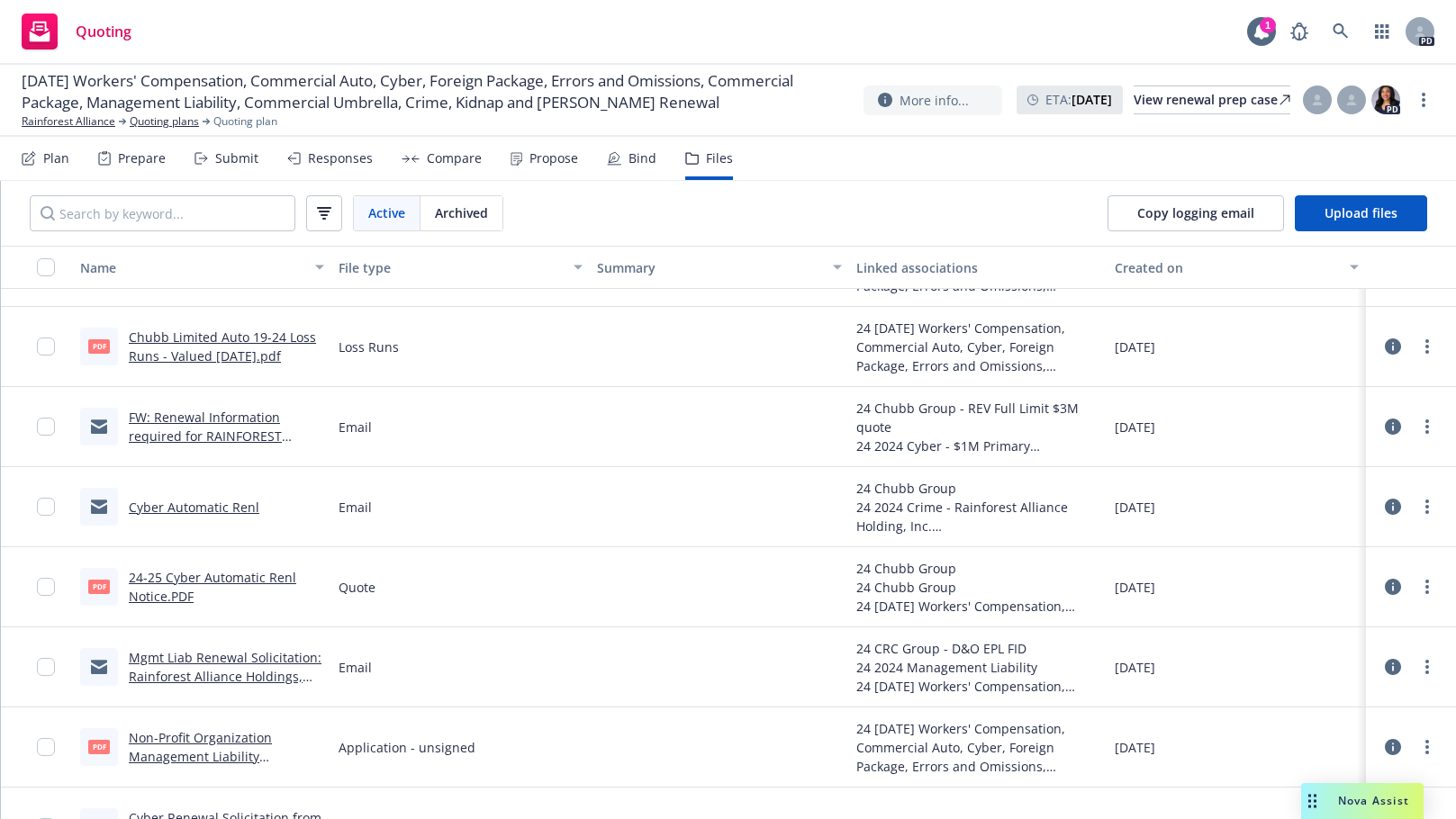
scroll to position [9927, 0]
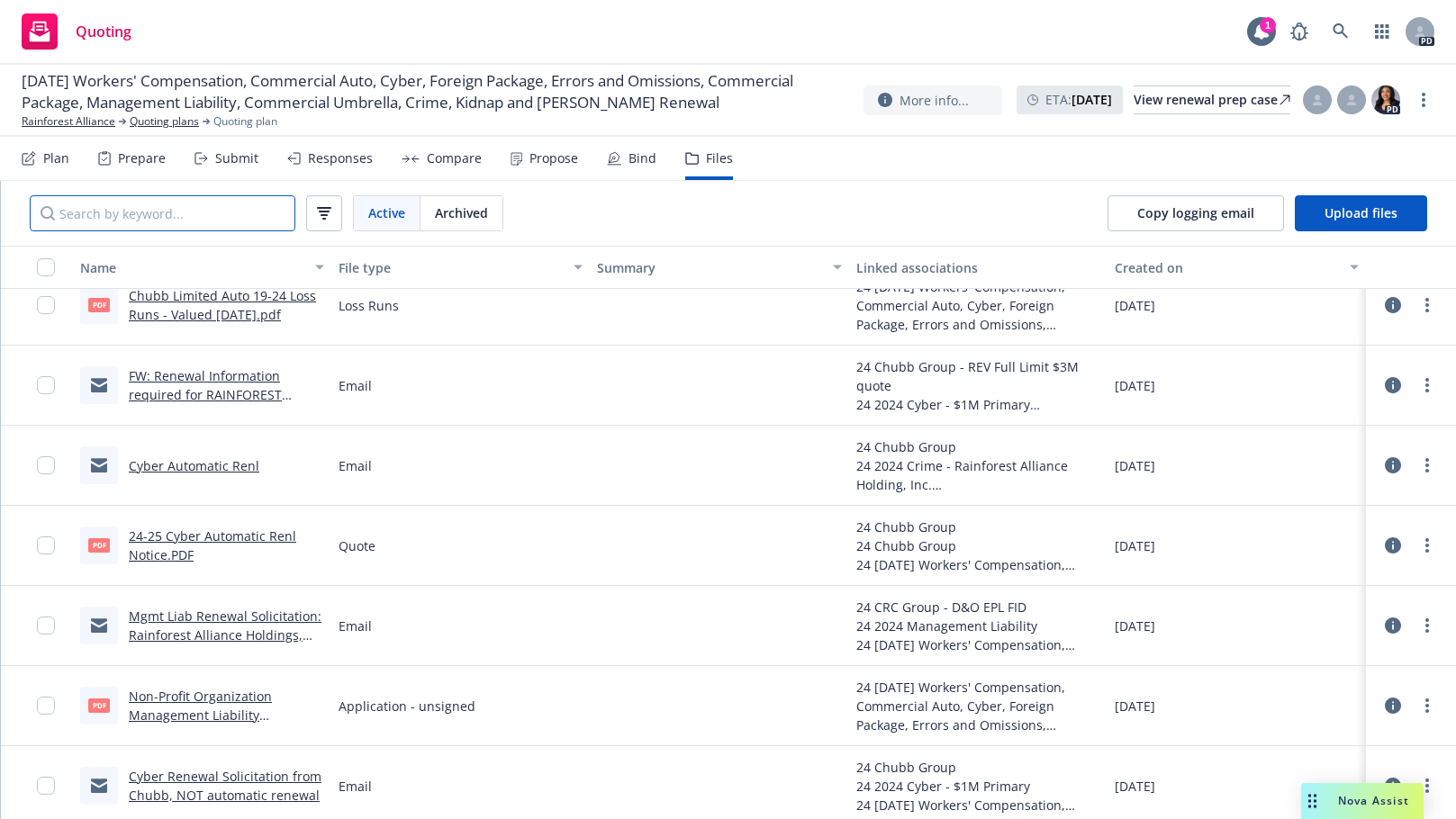
click at [81, 212] on input "Search by keyword..." at bounding box center [163, 213] width 266 height 36
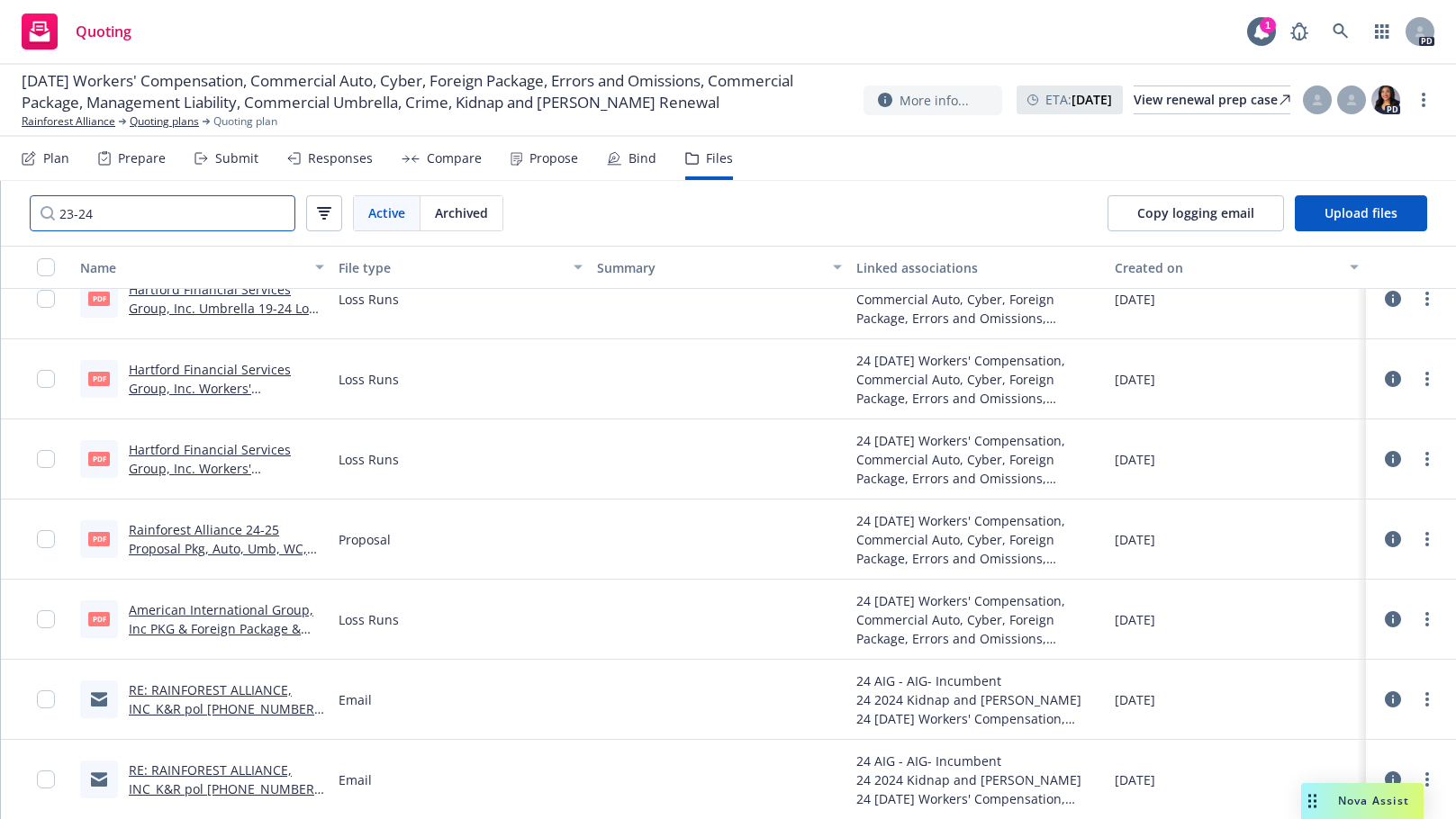
scroll to position [1063, 0]
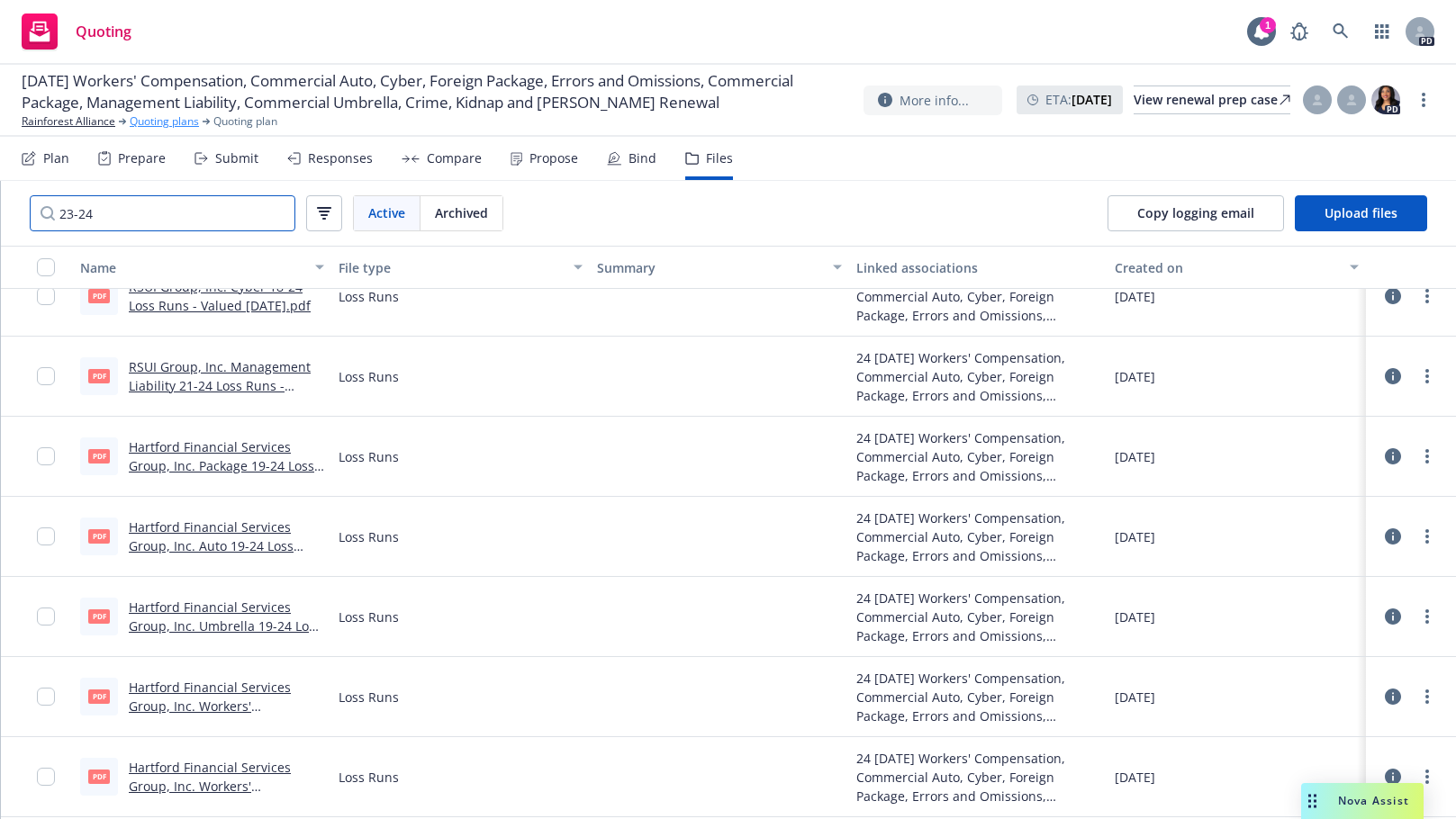
type input "23-24"
click at [167, 129] on link "Quoting plans" at bounding box center [165, 121] width 69 height 16
